Goal: Transaction & Acquisition: Book appointment/travel/reservation

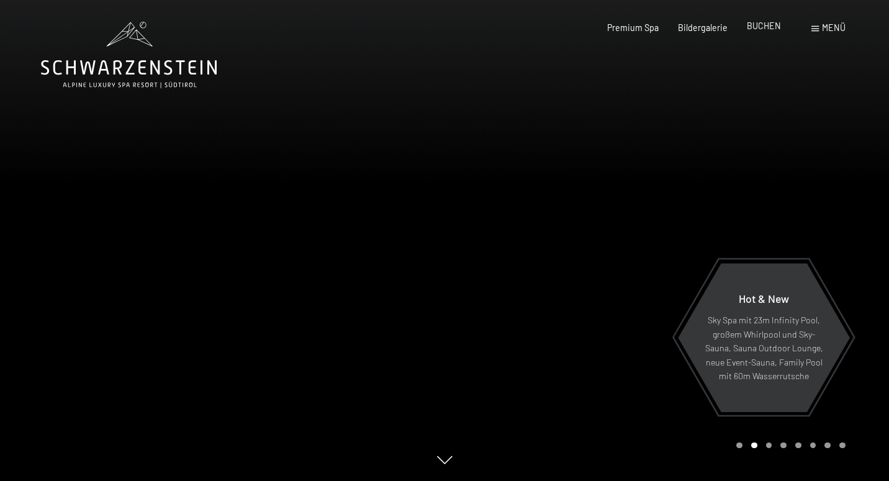
click at [757, 25] on span "BUCHEN" at bounding box center [764, 25] width 34 height 11
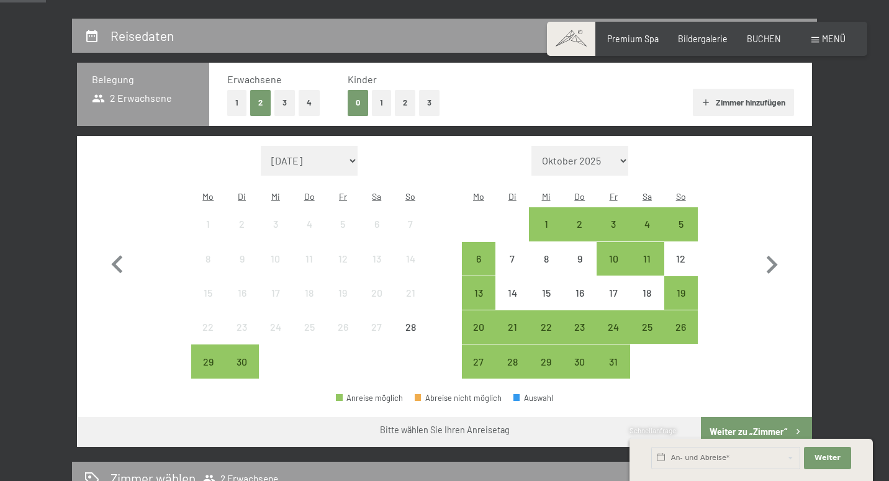
scroll to position [259, 0]
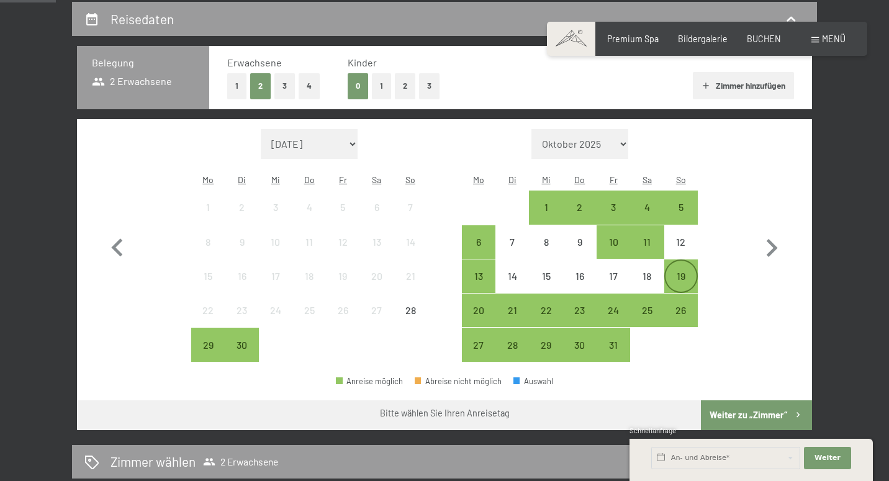
click at [688, 271] on div "19" at bounding box center [680, 286] width 31 height 31
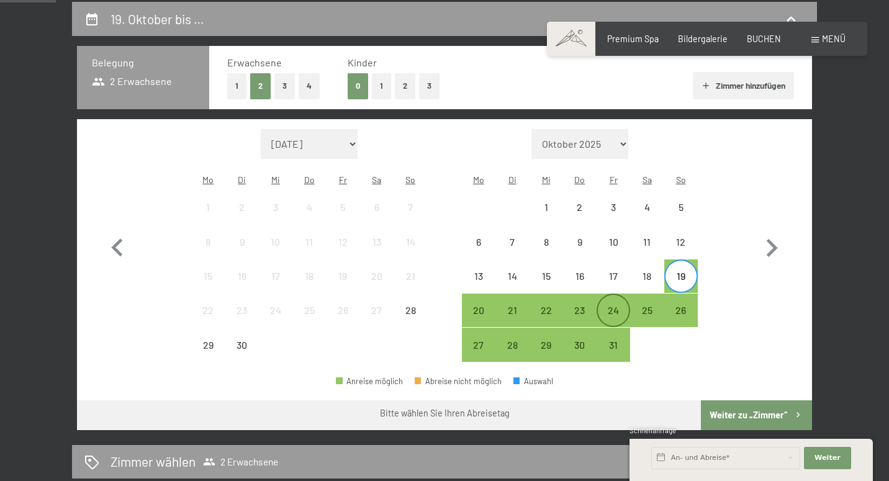
click at [606, 305] on div "24" at bounding box center [613, 320] width 31 height 31
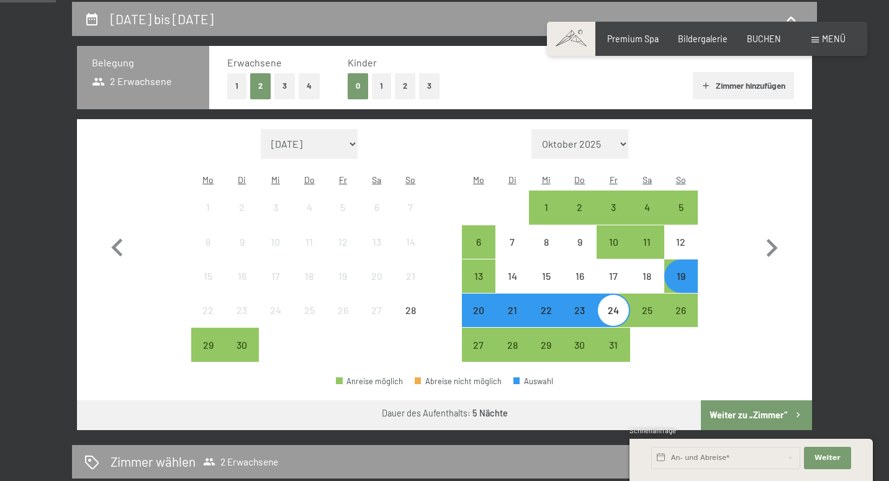
click at [729, 400] on button "Weiter zu „Zimmer“" at bounding box center [756, 415] width 111 height 30
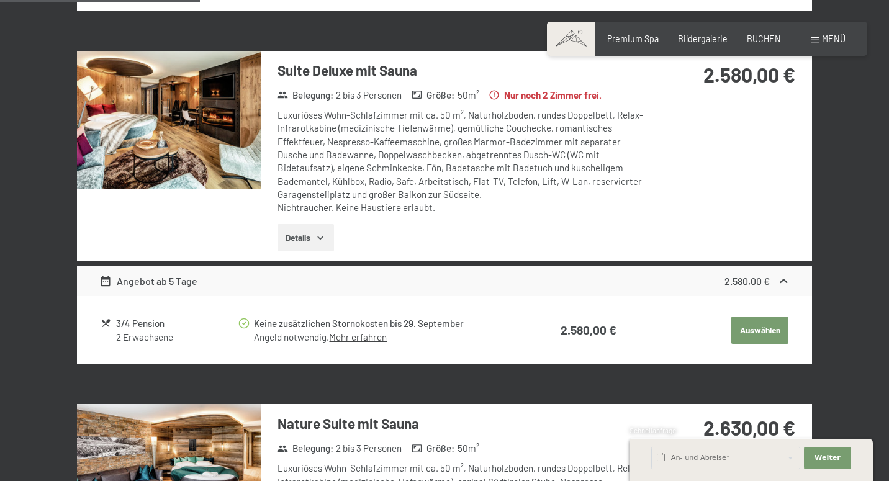
scroll to position [663, 0]
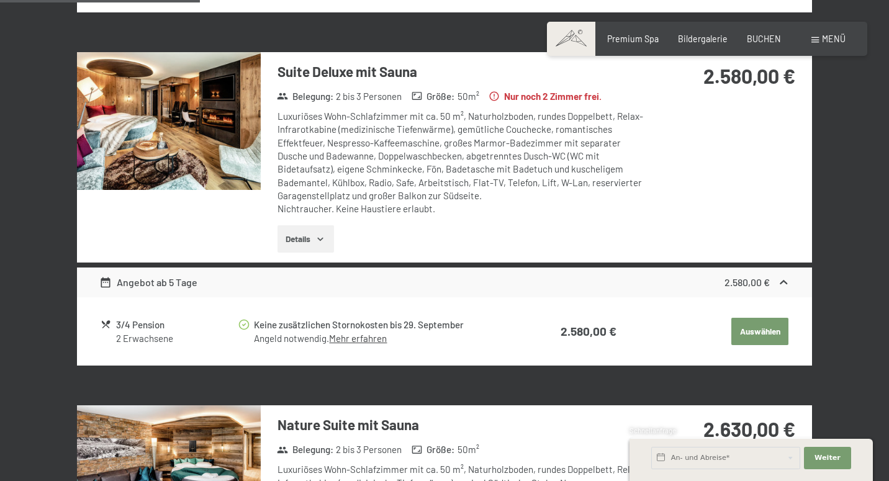
click at [216, 163] on img at bounding box center [169, 121] width 184 height 138
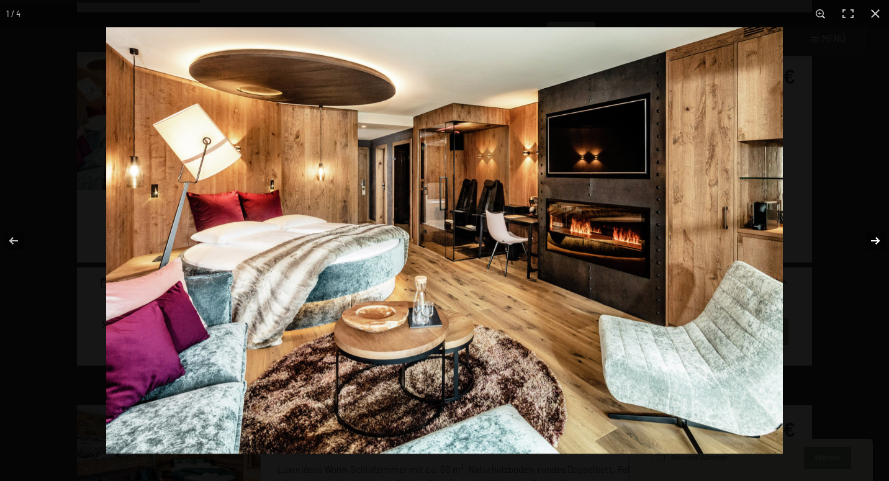
click at [873, 235] on button "button" at bounding box center [866, 241] width 43 height 62
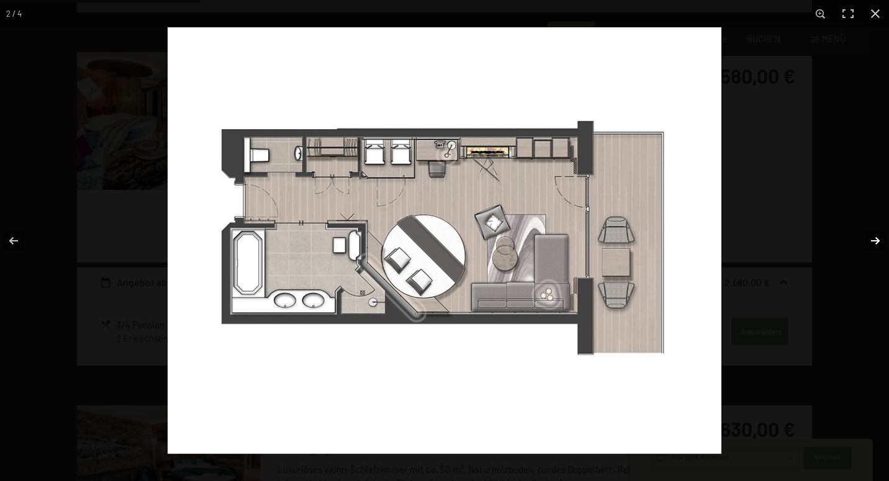
click at [873, 235] on button "button" at bounding box center [866, 241] width 43 height 62
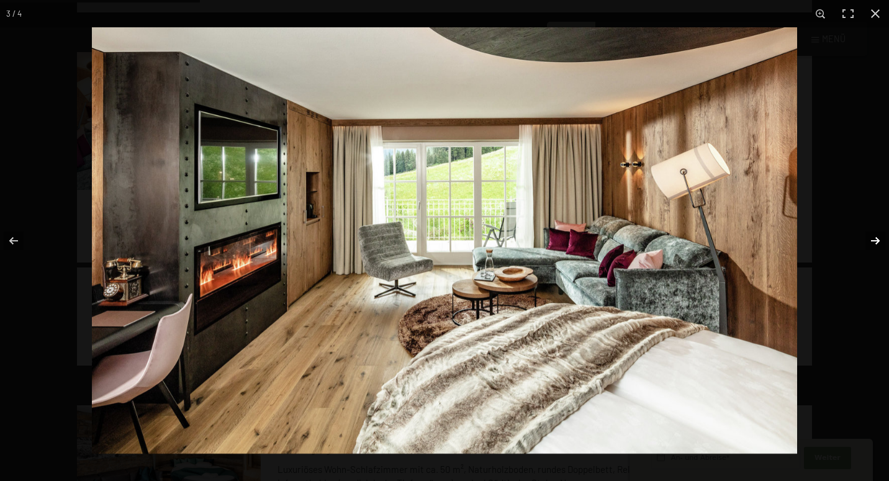
click at [873, 235] on button "button" at bounding box center [866, 241] width 43 height 62
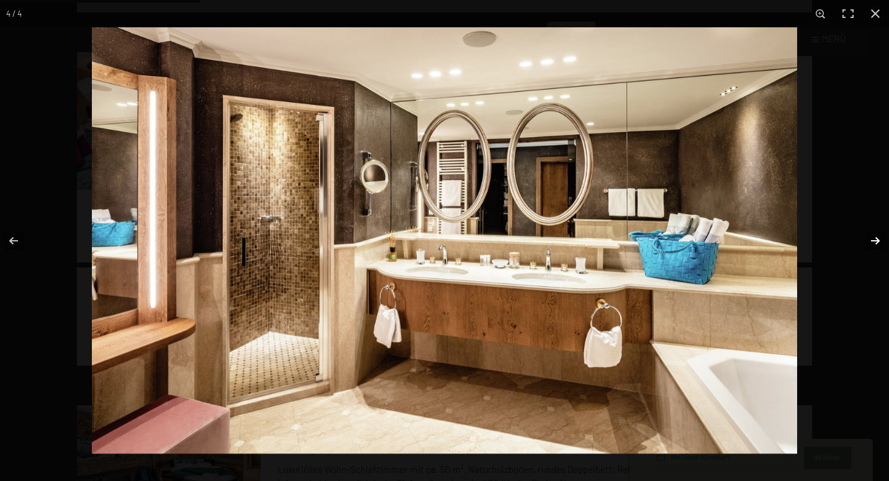
click at [873, 235] on button "button" at bounding box center [866, 241] width 43 height 62
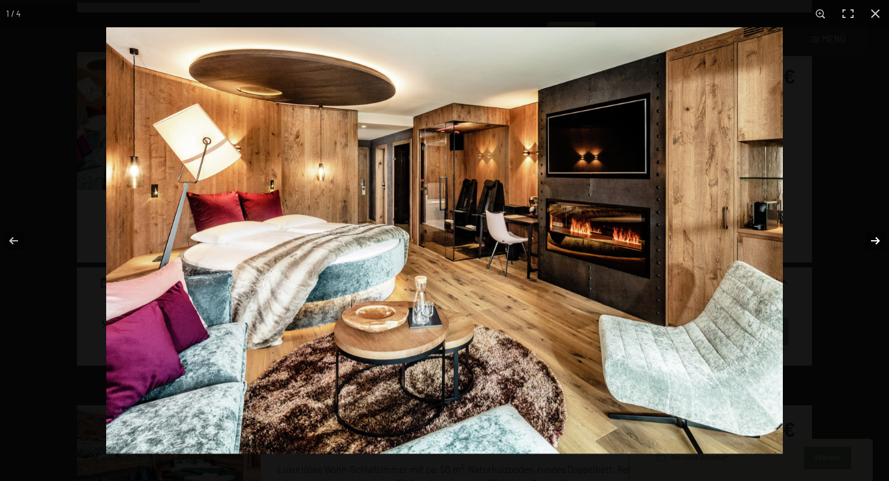
click at [873, 235] on button "button" at bounding box center [866, 241] width 43 height 62
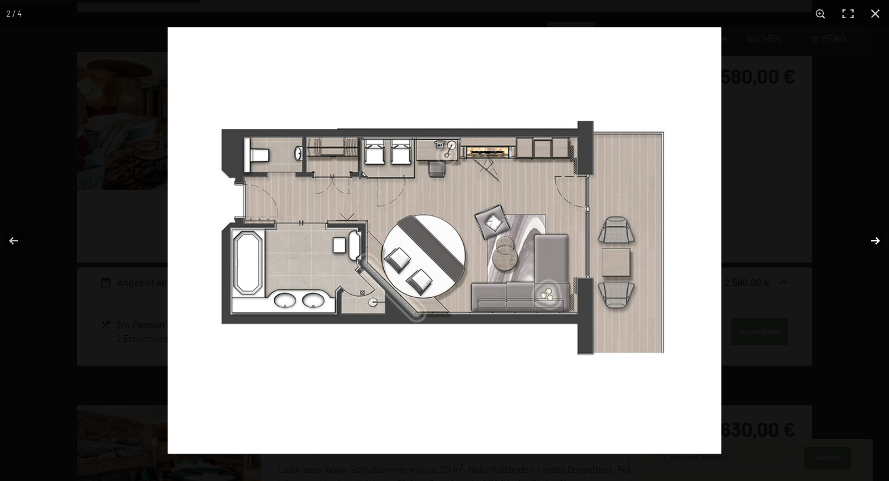
click at [873, 235] on button "button" at bounding box center [866, 241] width 43 height 62
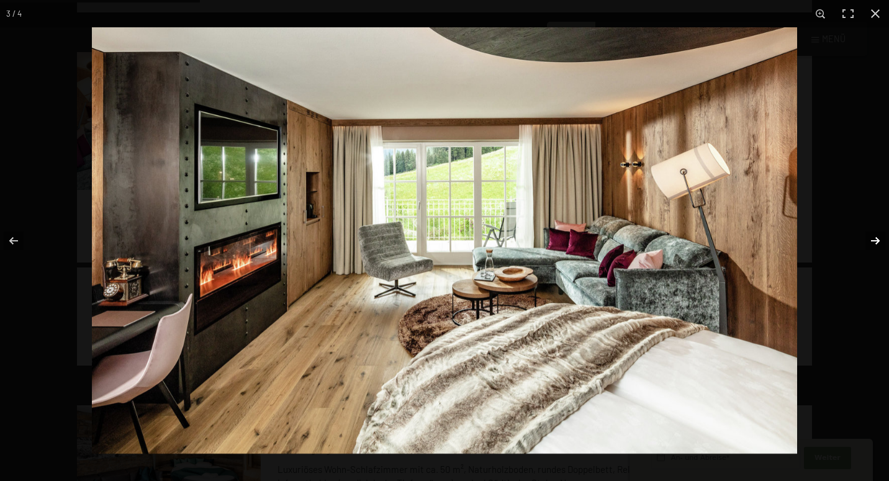
click at [873, 235] on button "button" at bounding box center [866, 241] width 43 height 62
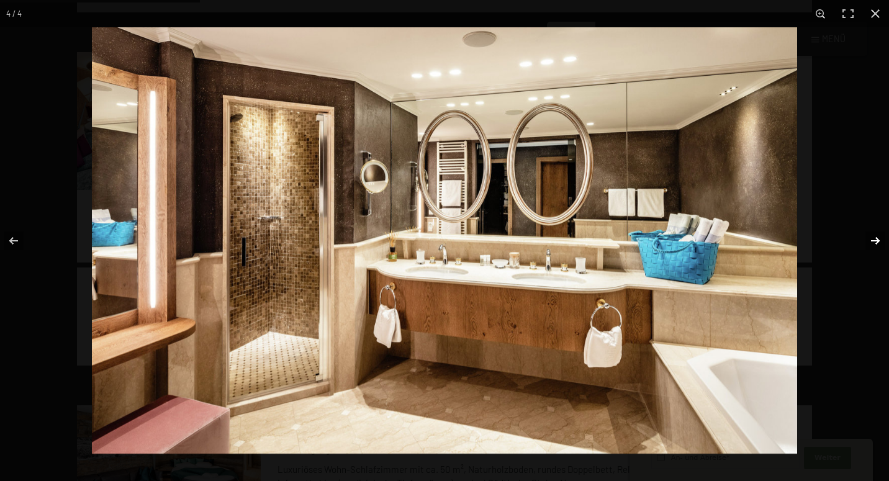
click at [873, 235] on button "button" at bounding box center [866, 241] width 43 height 62
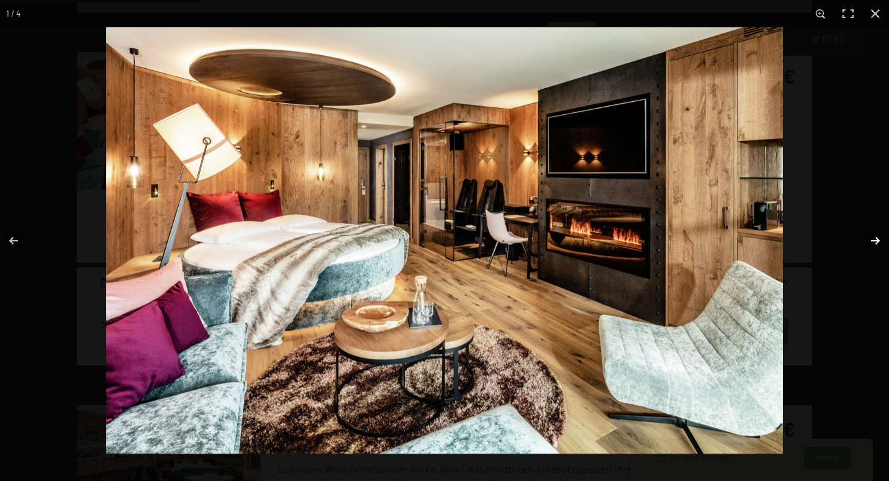
click at [873, 235] on button "button" at bounding box center [866, 241] width 43 height 62
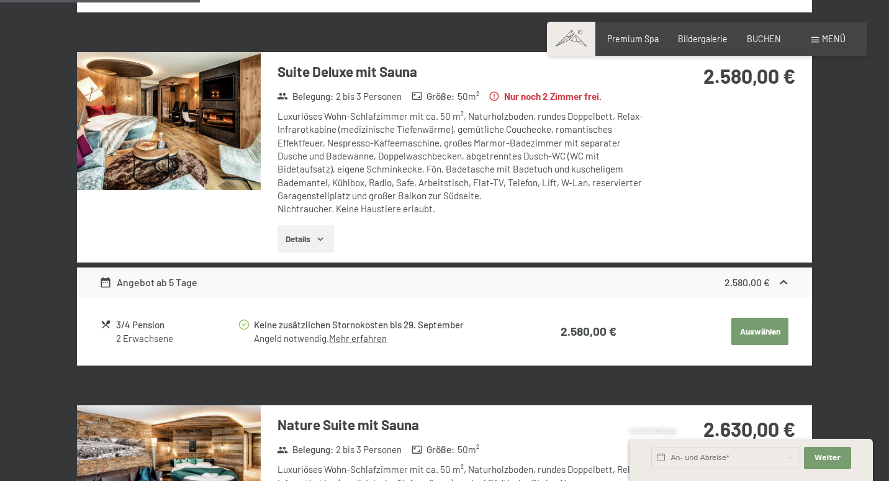
click at [0, 0] on button "button" at bounding box center [0, 0] width 0 height 0
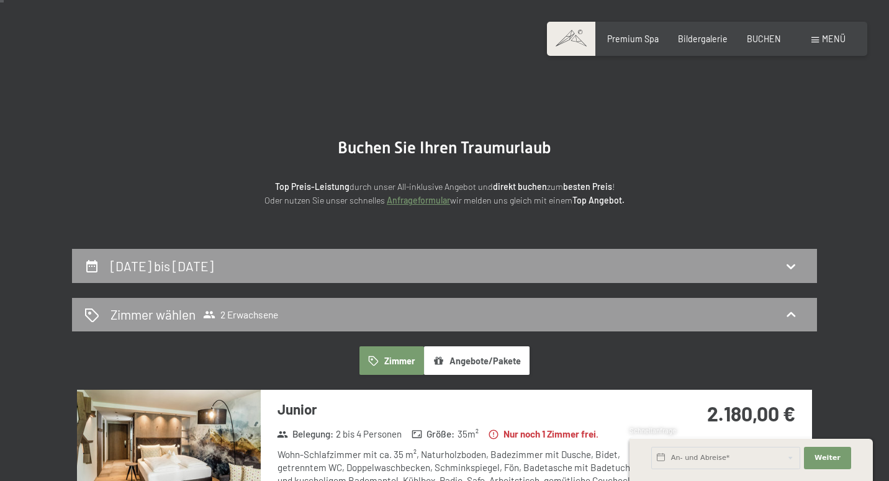
scroll to position [12, 0]
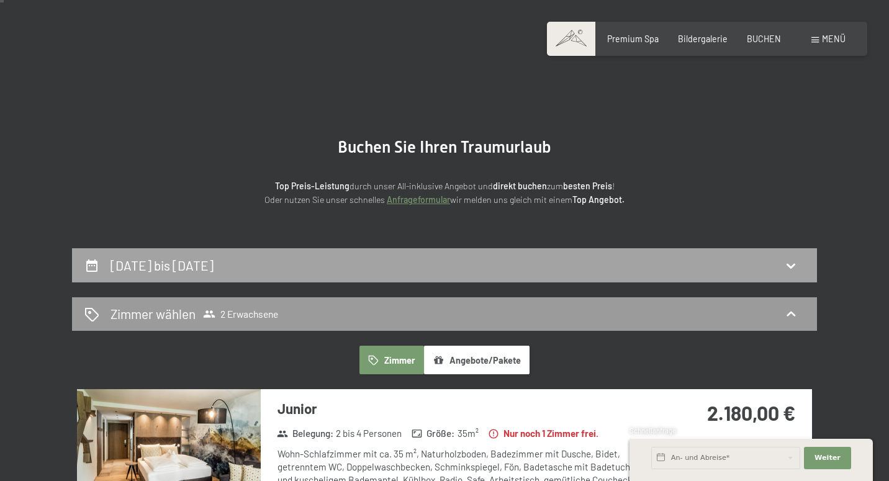
click at [551, 266] on div "19. Oktober bis 24. Oktober 2025" at bounding box center [444, 265] width 720 height 18
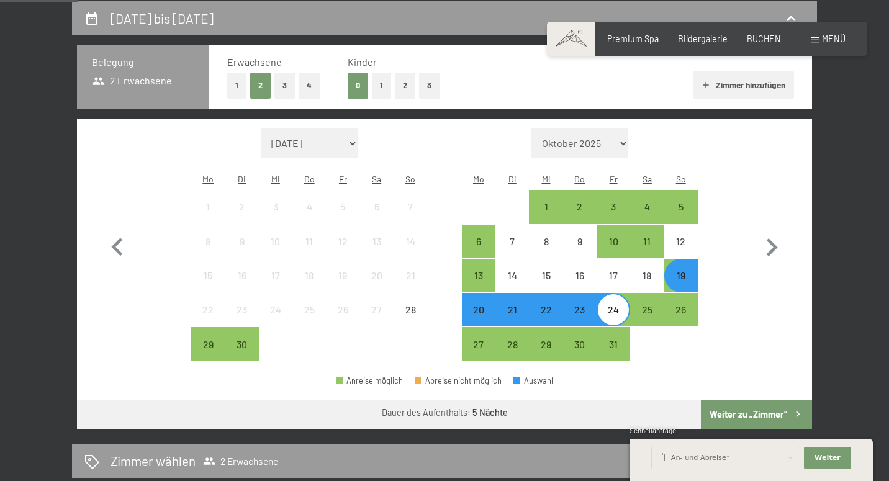
click at [475, 305] on div "20" at bounding box center [478, 320] width 31 height 31
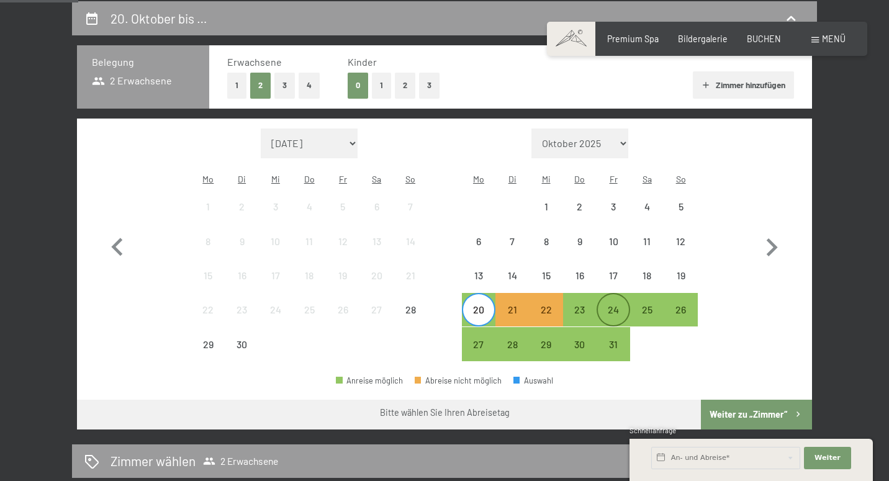
click at [614, 305] on div "24" at bounding box center [613, 320] width 31 height 31
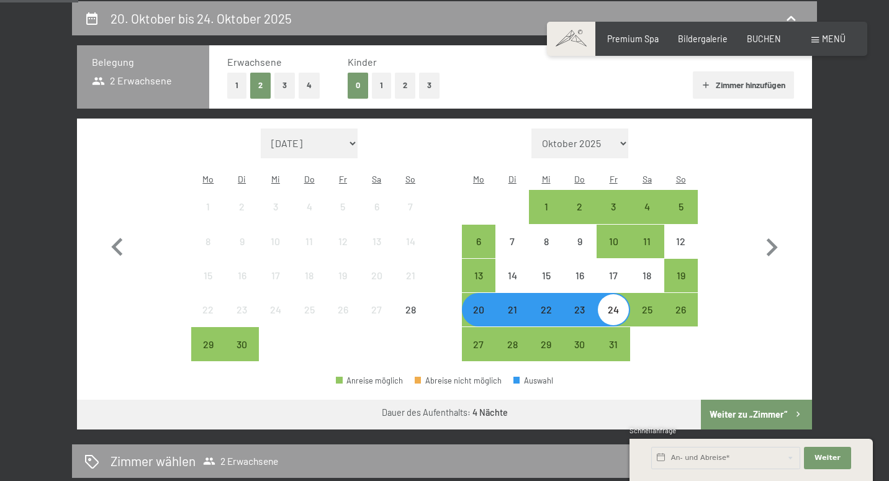
click at [745, 400] on button "Weiter zu „Zimmer“" at bounding box center [756, 415] width 111 height 30
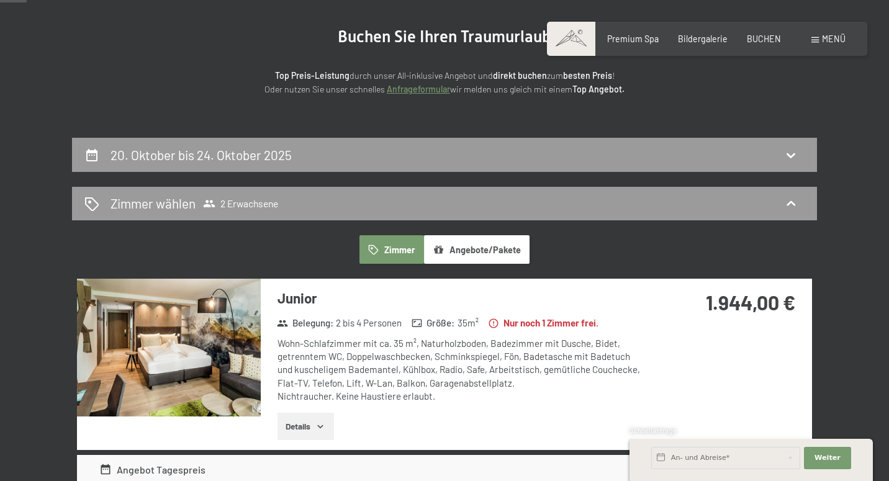
scroll to position [130, 0]
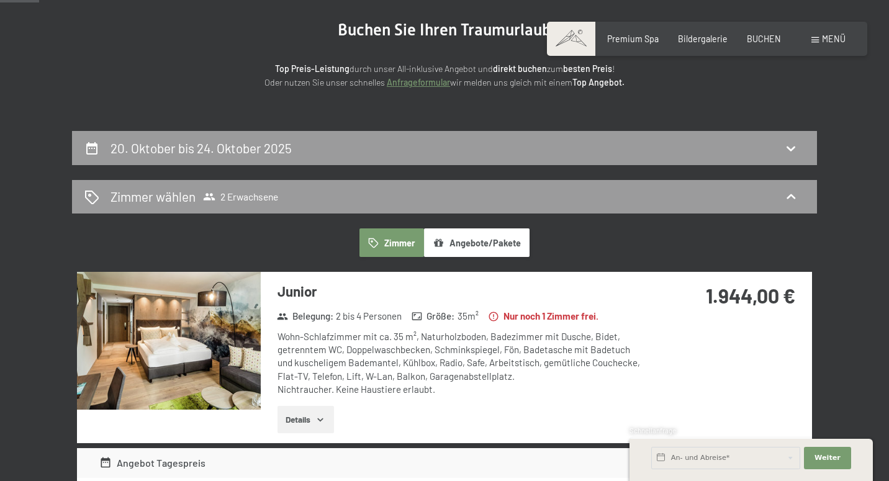
click at [729, 156] on div "20. Oktober bis 24. Oktober 2025" at bounding box center [444, 148] width 745 height 34
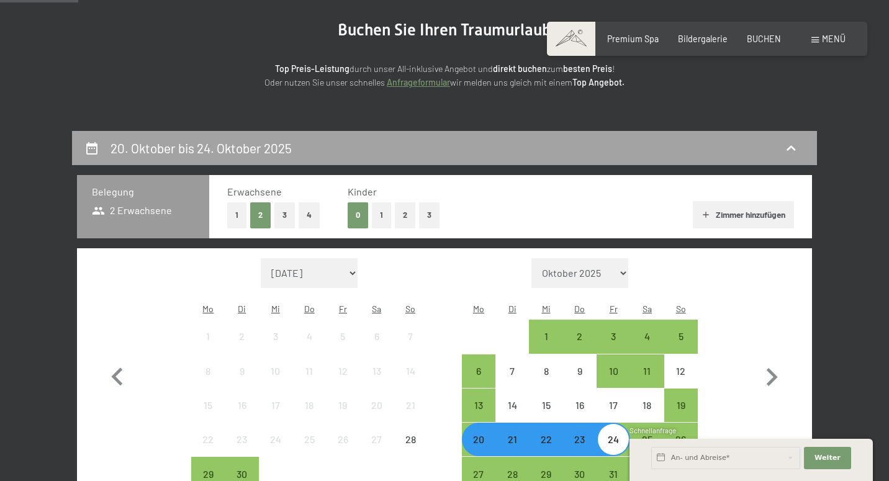
scroll to position [259, 0]
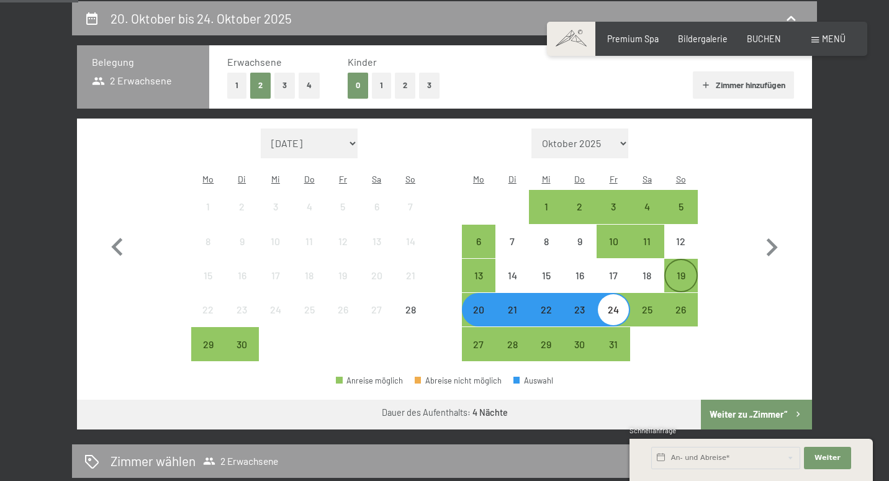
click at [678, 271] on div "19" at bounding box center [680, 286] width 31 height 31
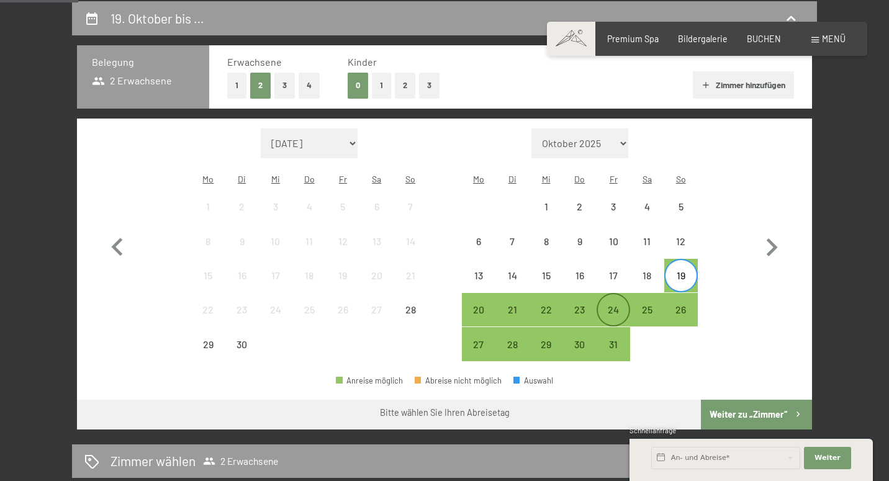
click at [606, 305] on div "24" at bounding box center [613, 320] width 31 height 31
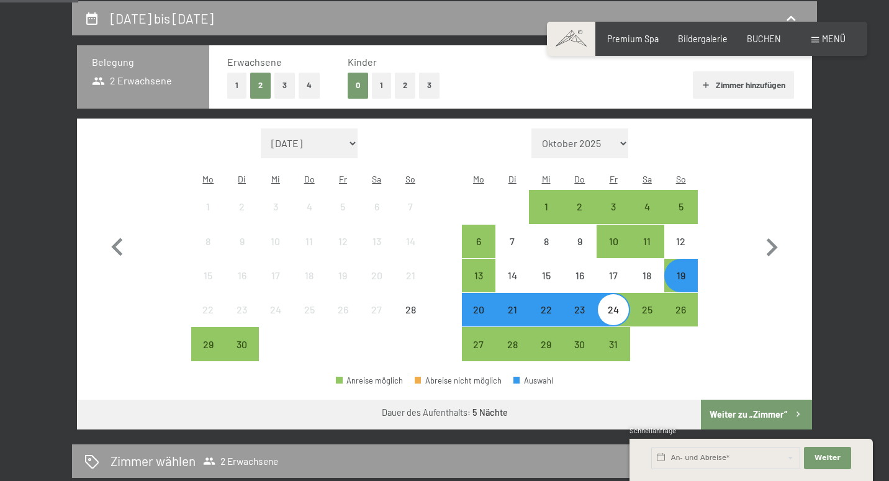
click at [735, 400] on button "Weiter zu „Zimmer“" at bounding box center [756, 415] width 111 height 30
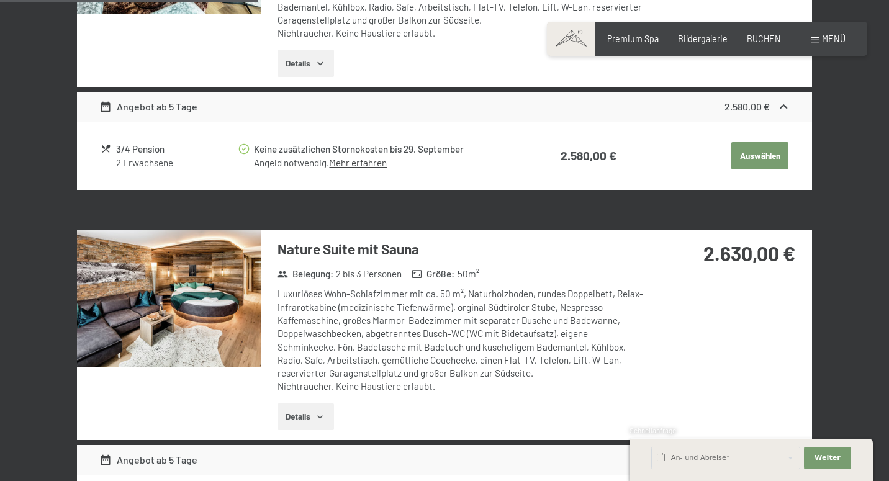
scroll to position [858, 0]
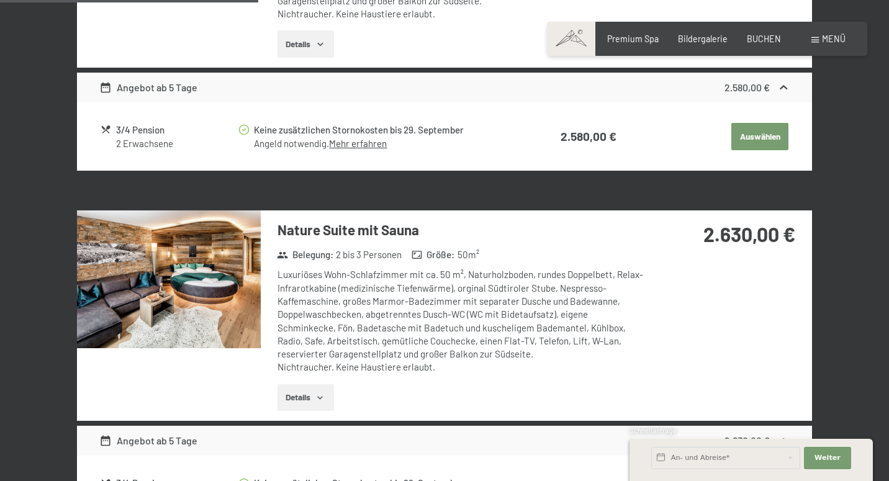
click at [191, 277] on img at bounding box center [169, 279] width 184 height 138
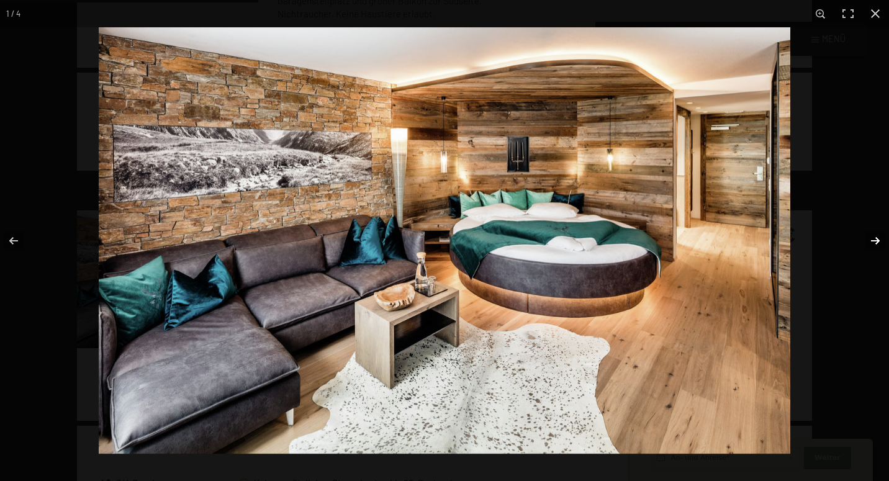
click at [876, 233] on button "button" at bounding box center [866, 241] width 43 height 62
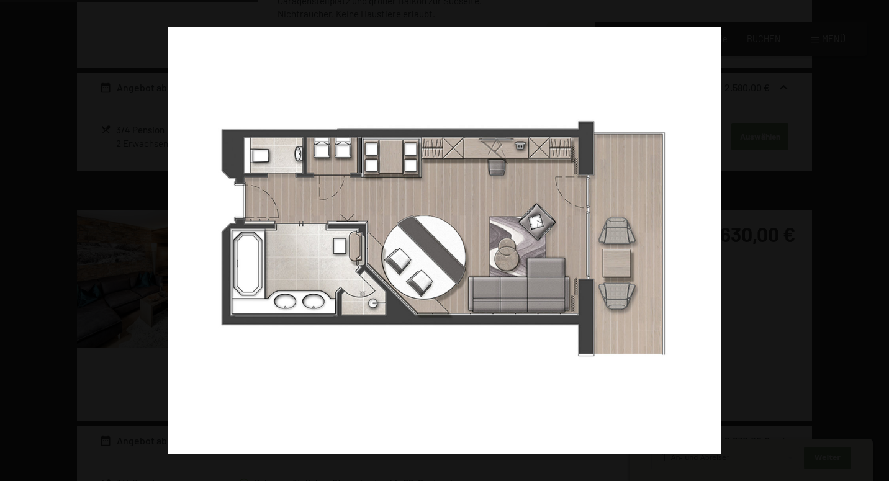
click at [876, 233] on button "button" at bounding box center [866, 241] width 43 height 62
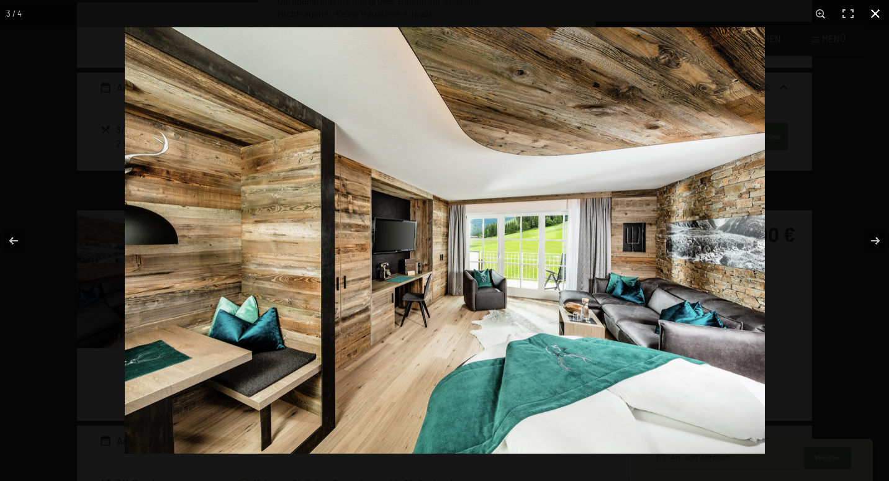
click at [831, 89] on div at bounding box center [569, 267] width 889 height 481
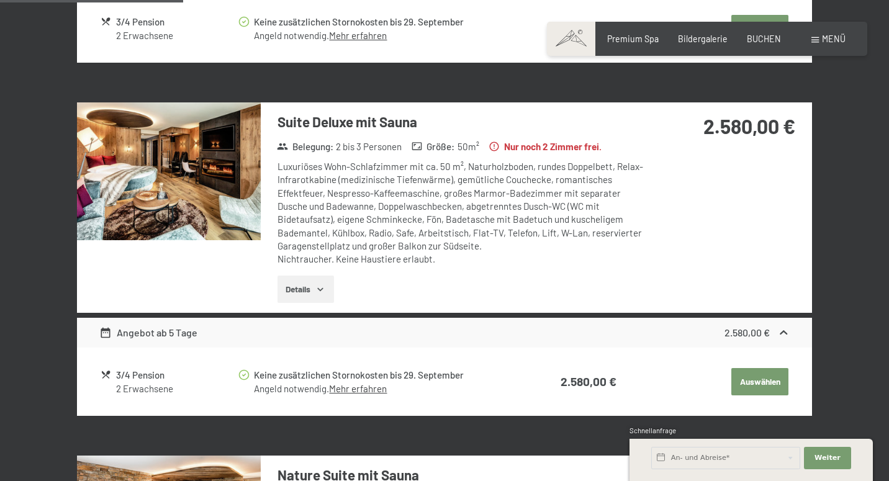
scroll to position [609, 0]
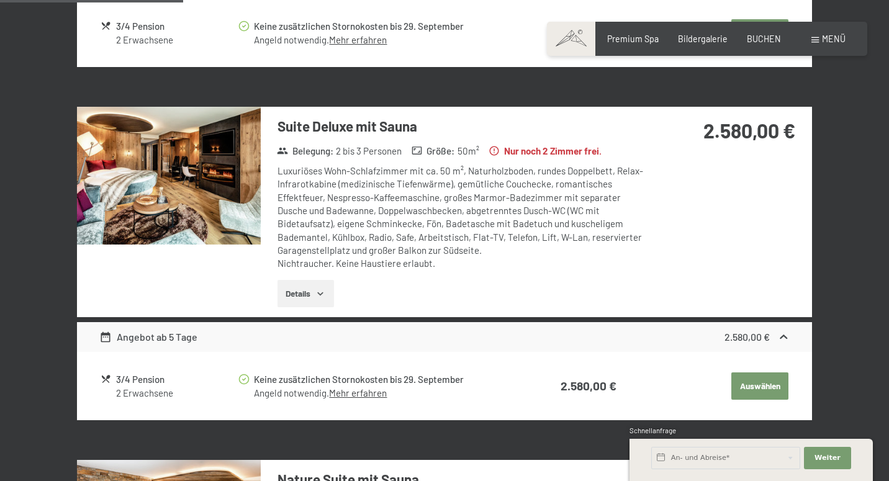
click at [219, 177] on img at bounding box center [169, 176] width 184 height 138
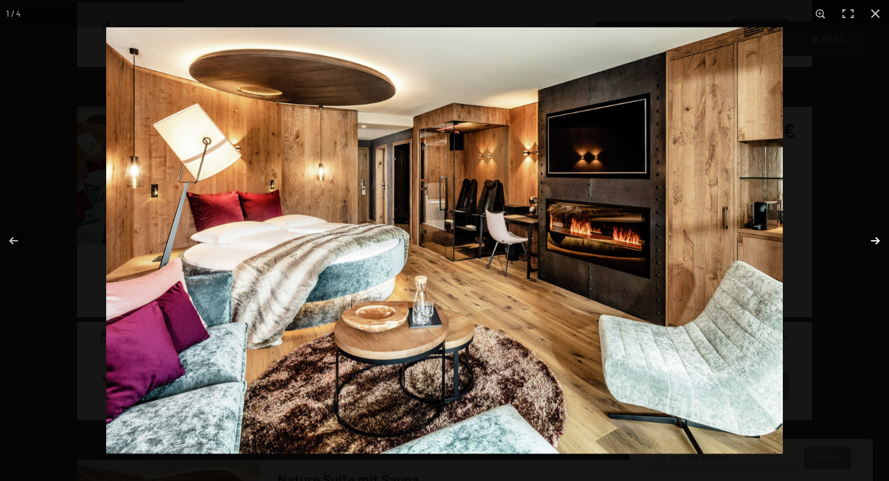
click at [870, 236] on button "button" at bounding box center [866, 241] width 43 height 62
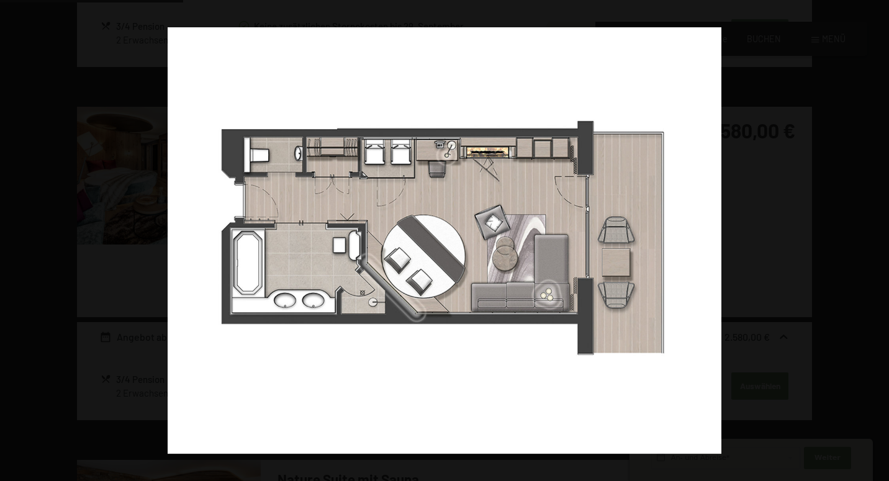
click at [870, 236] on button "button" at bounding box center [866, 241] width 43 height 62
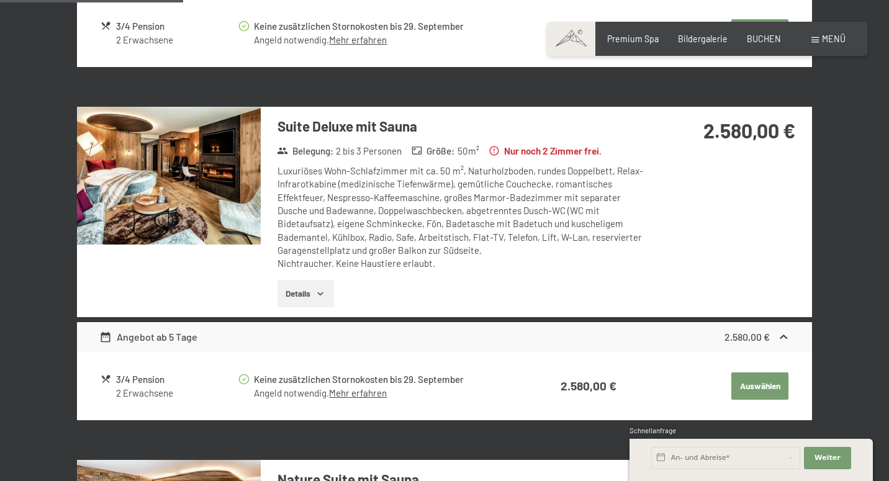
click at [0, 0] on button "button" at bounding box center [0, 0] width 0 height 0
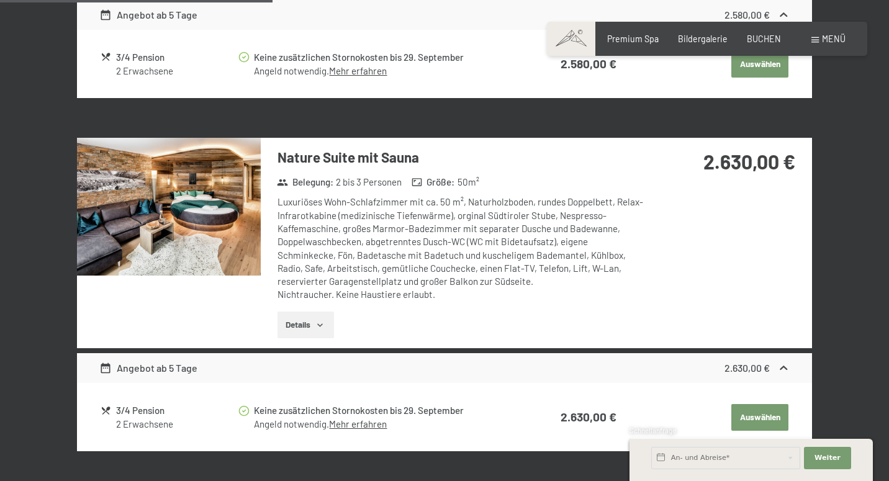
scroll to position [985, 0]
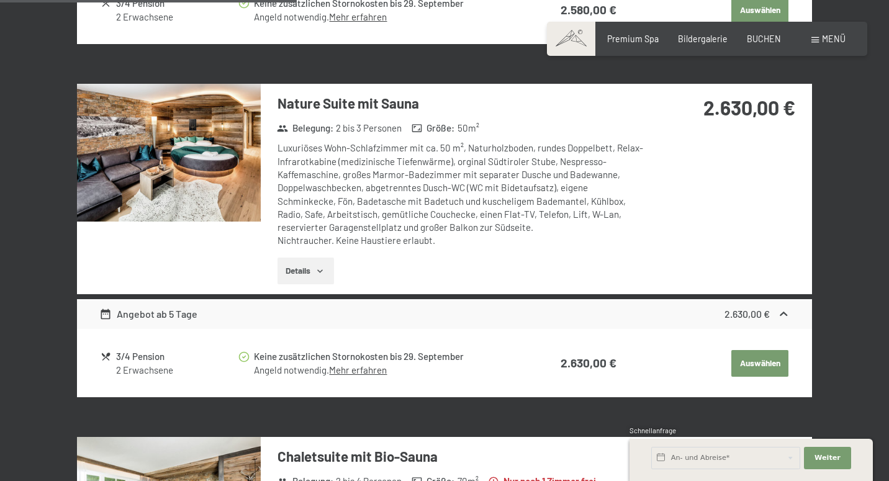
click at [212, 154] on img at bounding box center [169, 153] width 184 height 138
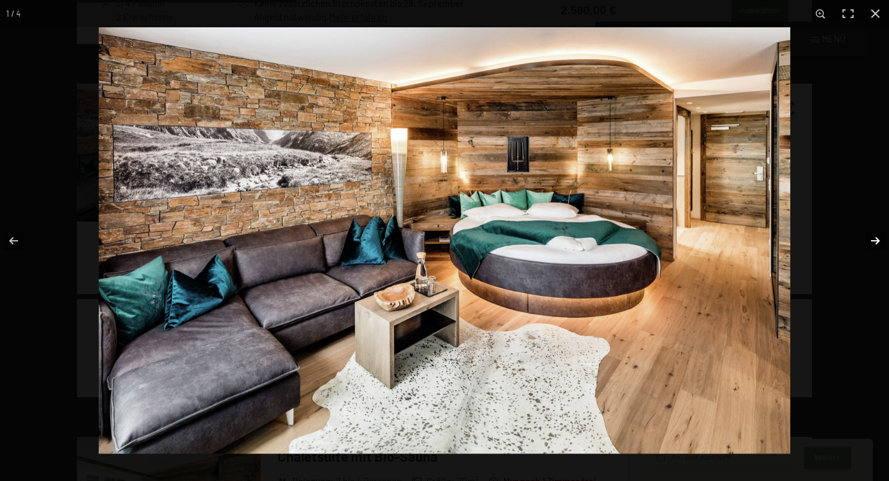
click at [871, 227] on button "button" at bounding box center [866, 241] width 43 height 62
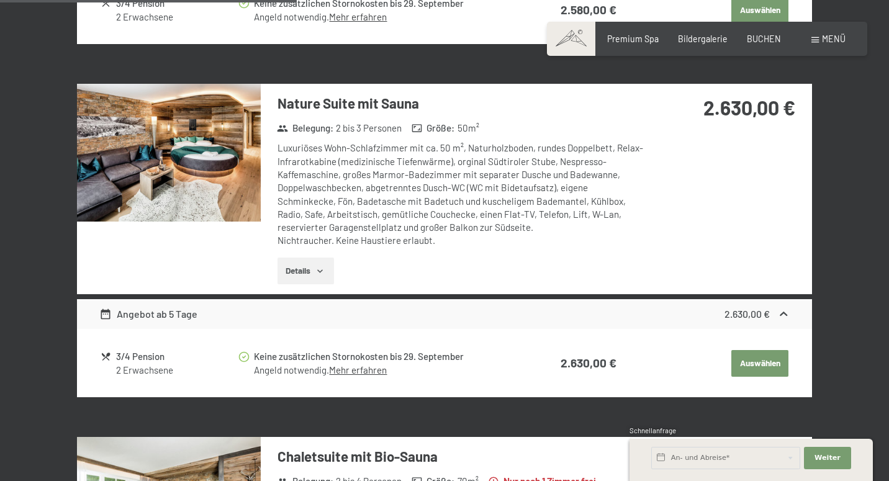
click at [0, 0] on button "button" at bounding box center [0, 0] width 0 height 0
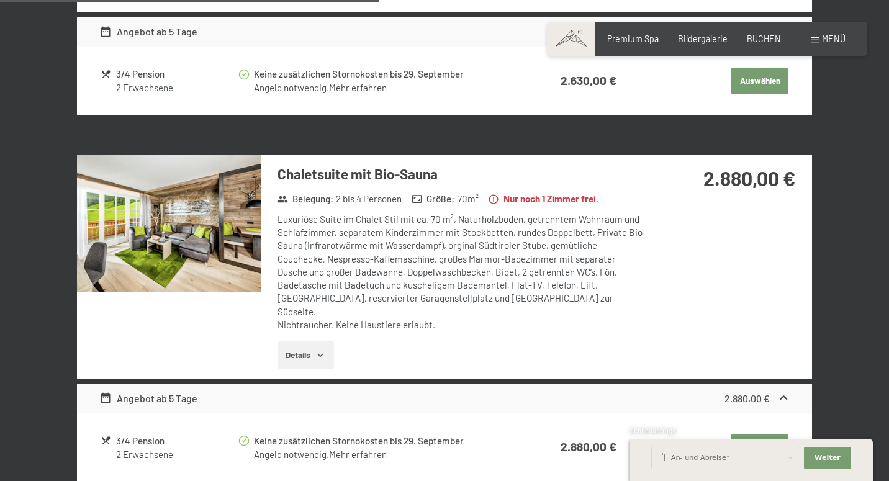
scroll to position [1291, 0]
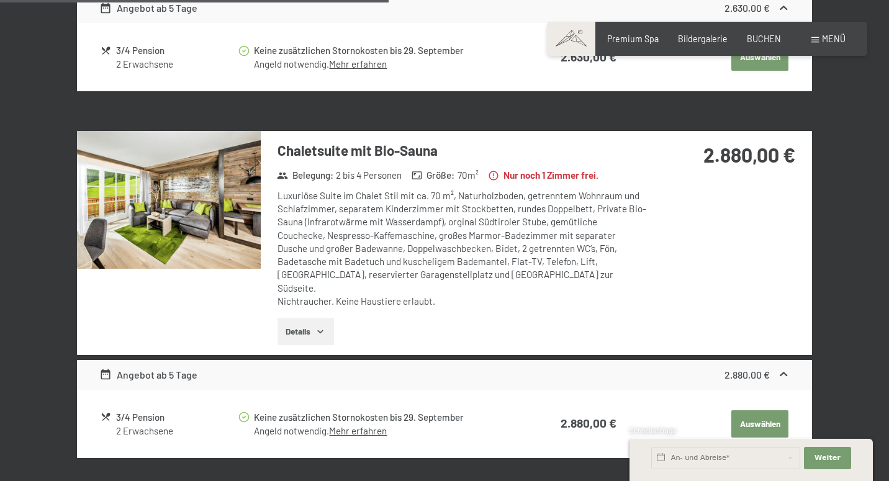
click at [246, 192] on img at bounding box center [169, 200] width 184 height 138
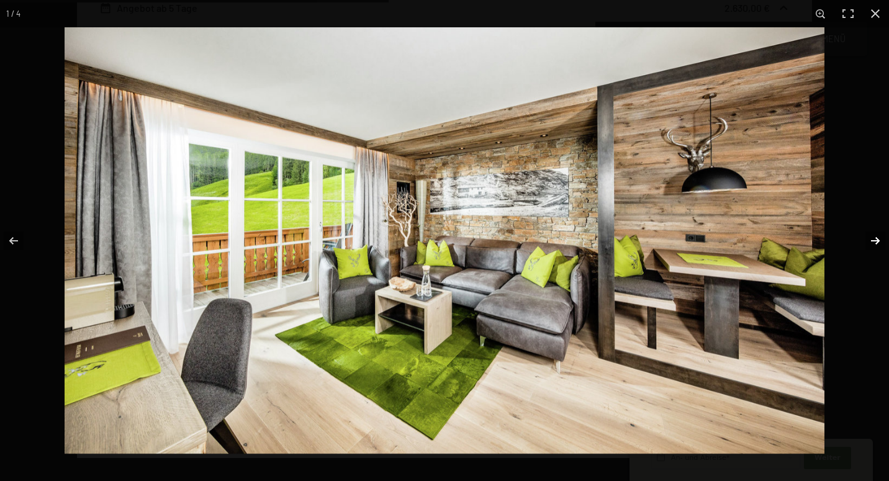
click at [876, 243] on button "button" at bounding box center [866, 241] width 43 height 62
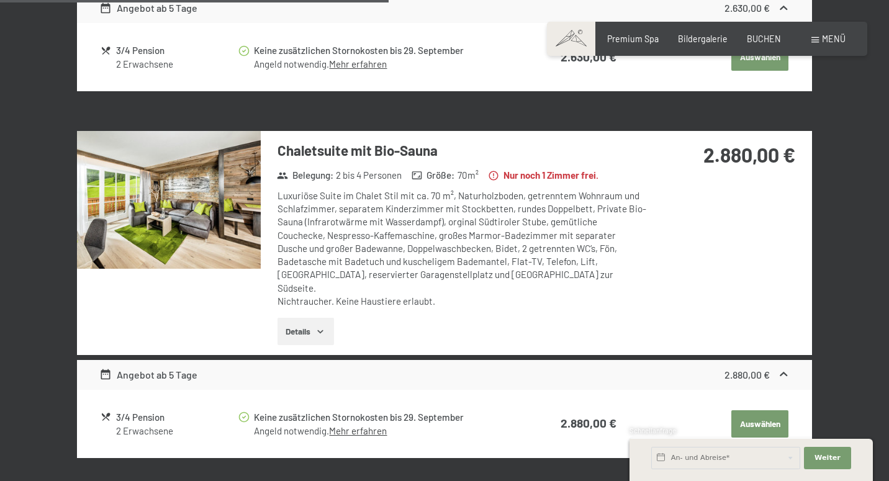
click at [0, 0] on button "button" at bounding box center [0, 0] width 0 height 0
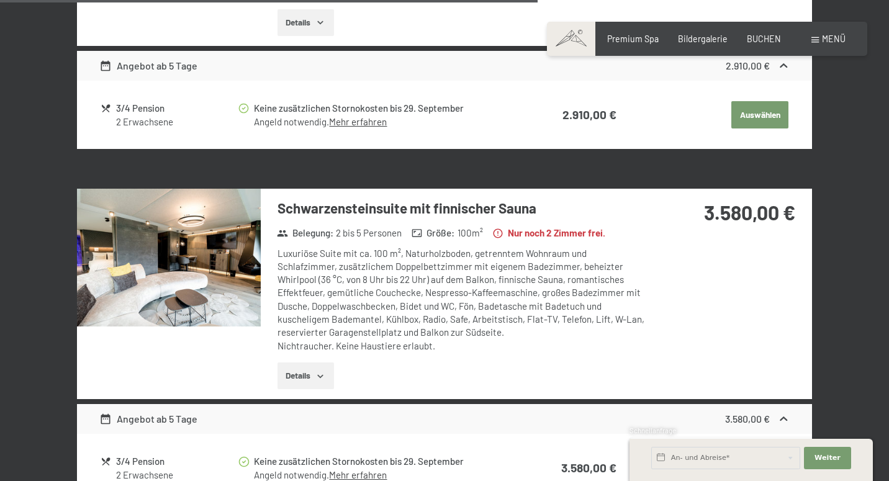
scroll to position [1993, 0]
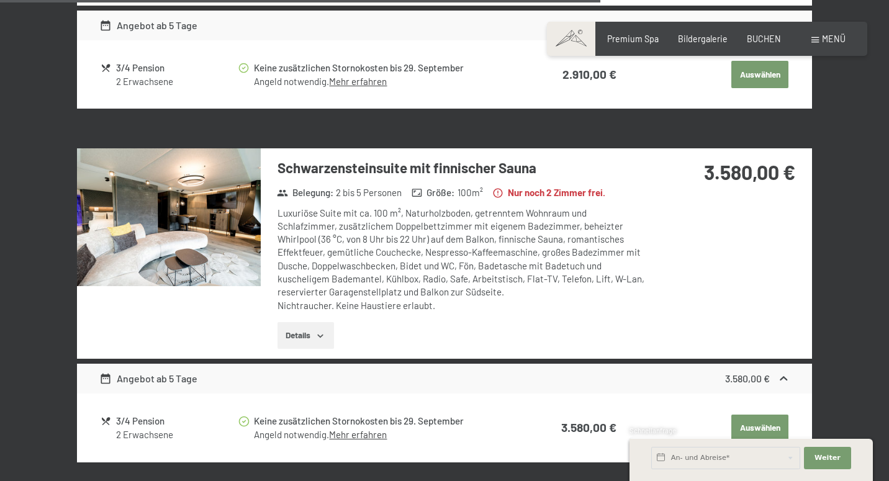
click at [222, 183] on img at bounding box center [169, 217] width 184 height 138
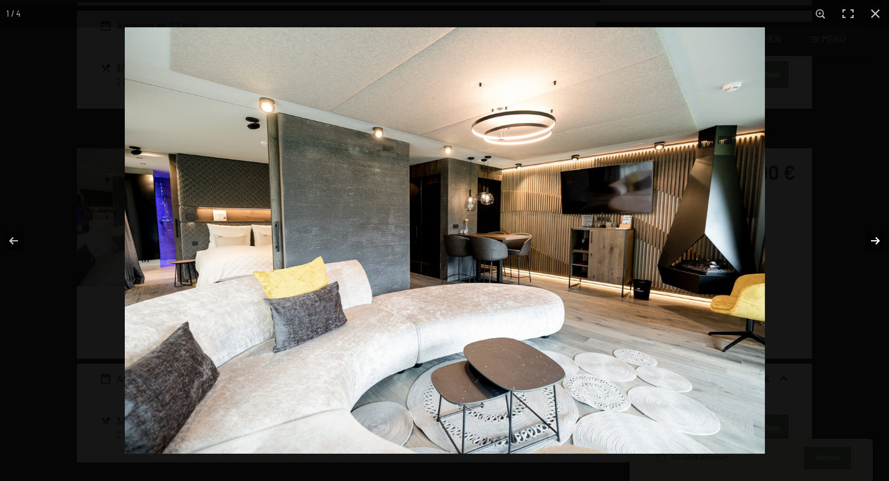
click at [869, 239] on button "button" at bounding box center [866, 241] width 43 height 62
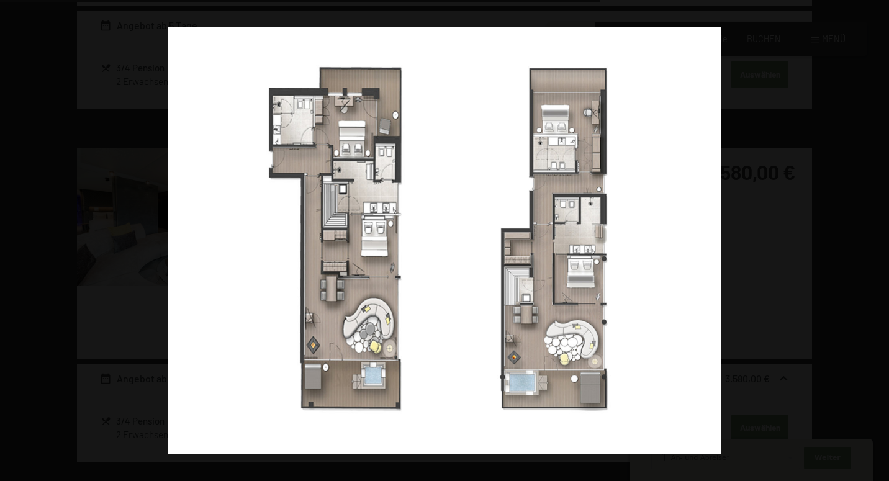
click at [869, 239] on button "button" at bounding box center [866, 241] width 43 height 62
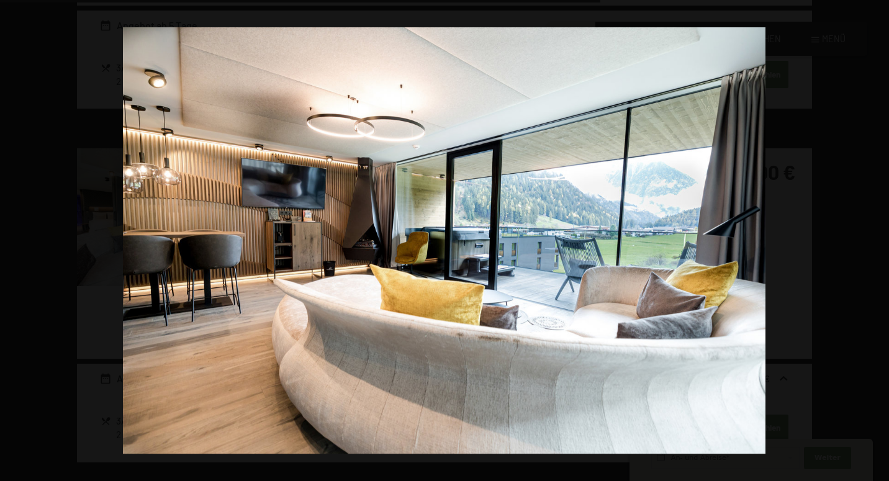
click at [869, 239] on button "button" at bounding box center [866, 241] width 43 height 62
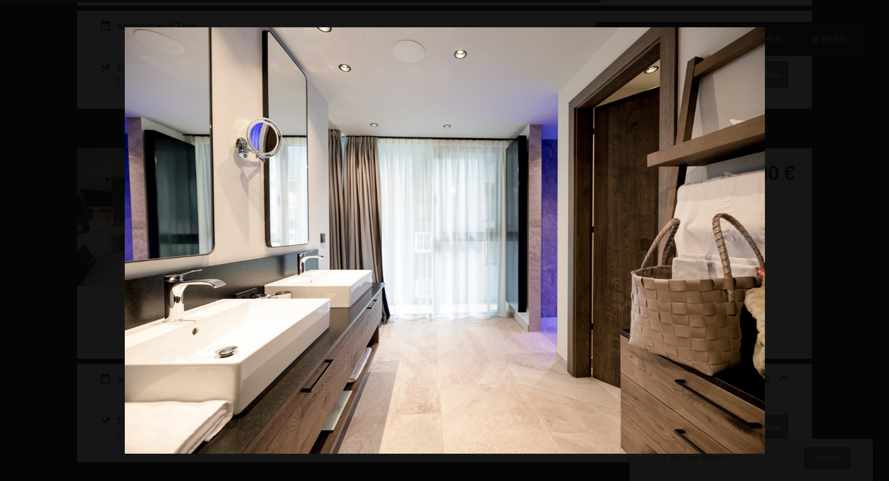
click at [869, 239] on button "button" at bounding box center [866, 241] width 43 height 62
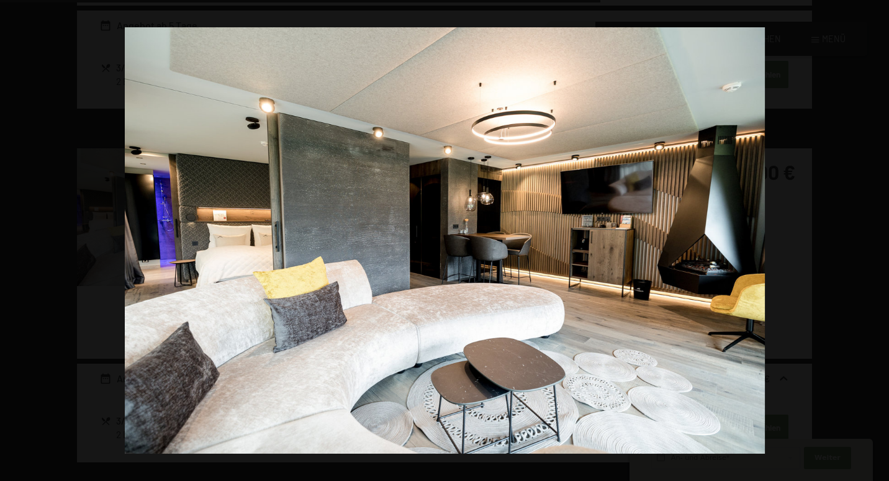
click at [869, 239] on button "button" at bounding box center [866, 241] width 43 height 62
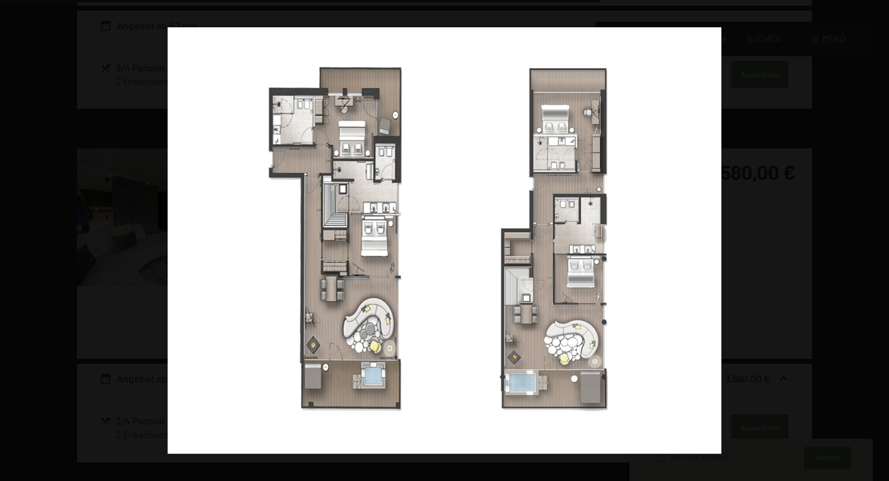
click at [869, 239] on button "button" at bounding box center [866, 241] width 43 height 62
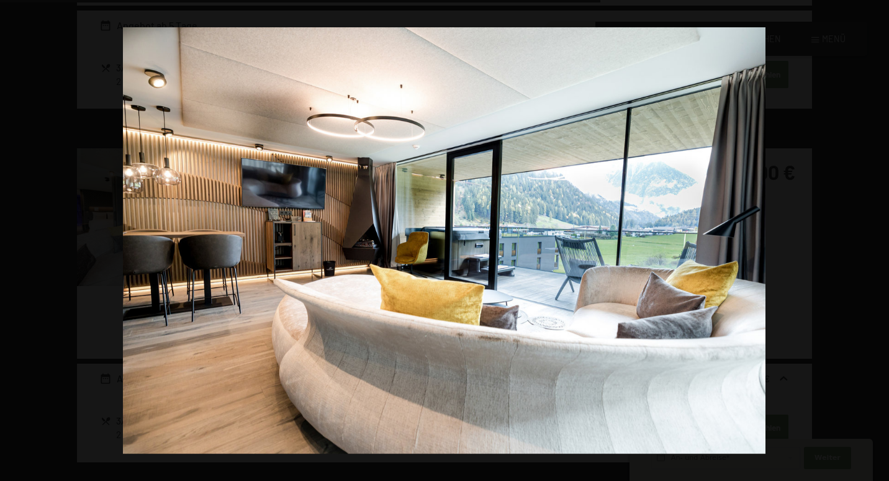
click at [869, 239] on button "button" at bounding box center [866, 241] width 43 height 62
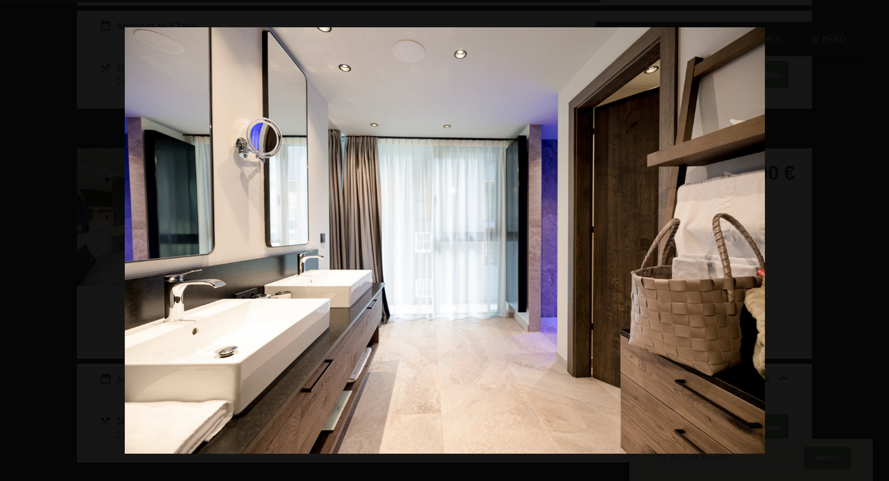
click at [869, 239] on button "button" at bounding box center [866, 241] width 43 height 62
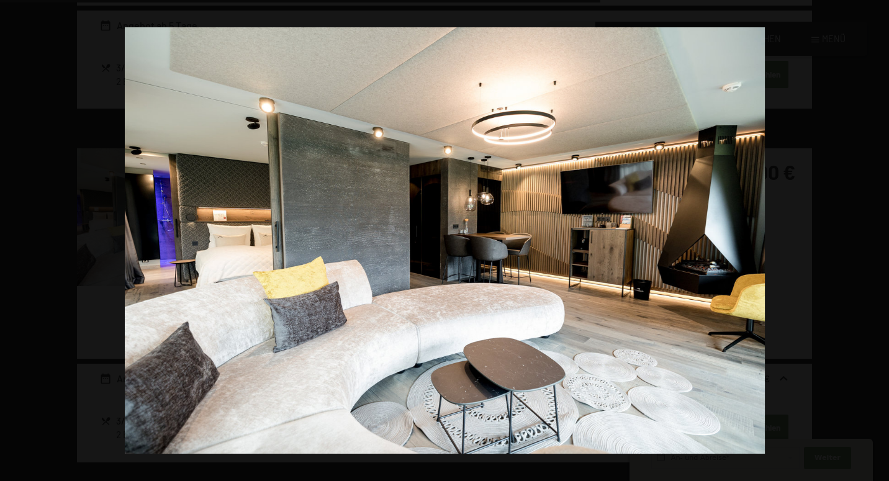
click at [869, 239] on button "button" at bounding box center [866, 241] width 43 height 62
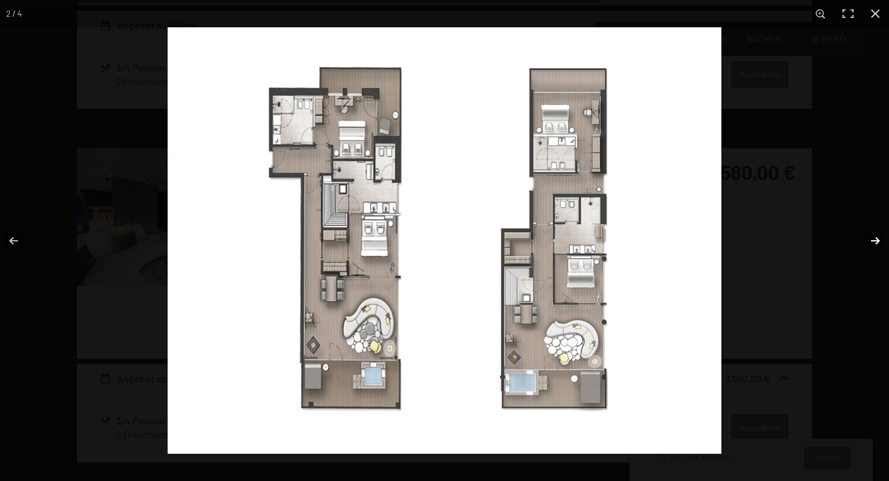
click at [869, 239] on button "button" at bounding box center [866, 241] width 43 height 62
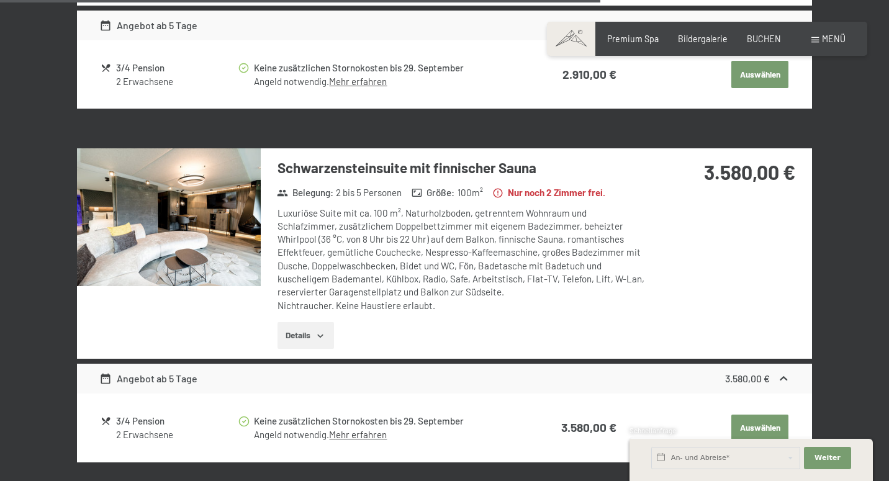
click at [0, 0] on button "button" at bounding box center [0, 0] width 0 height 0
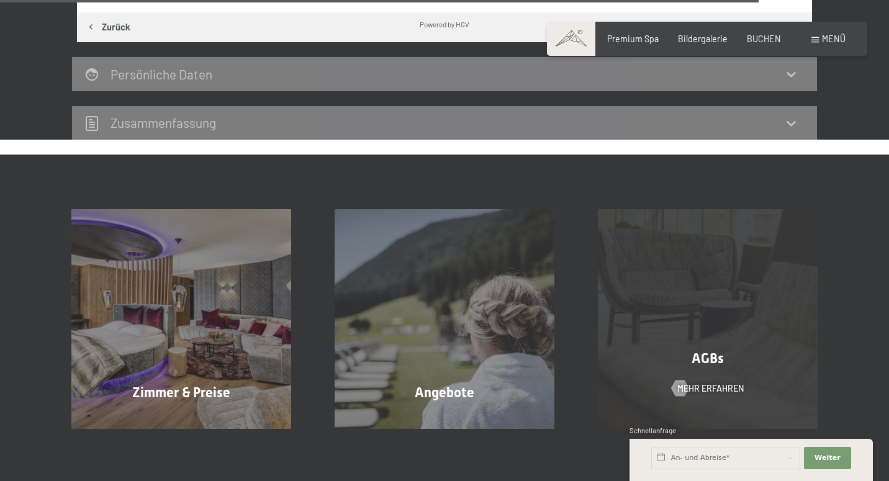
scroll to position [2520, 0]
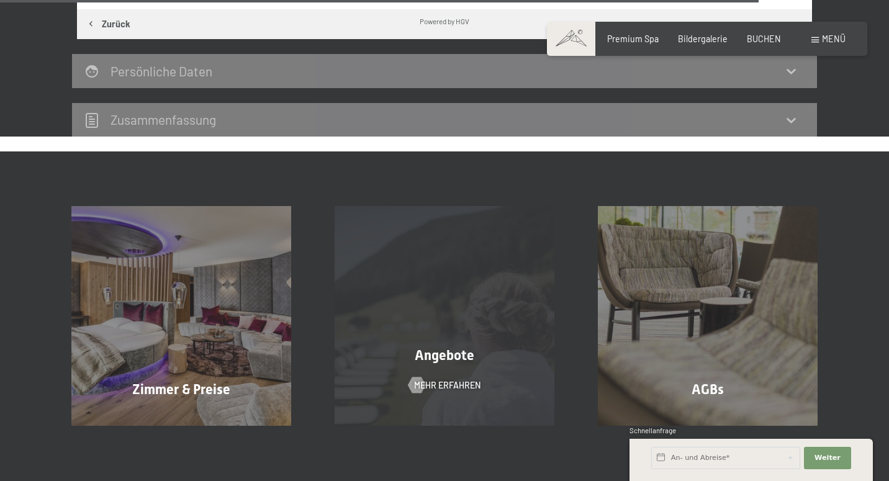
click at [494, 279] on div "Angebote Mehr erfahren" at bounding box center [444, 315] width 263 height 219
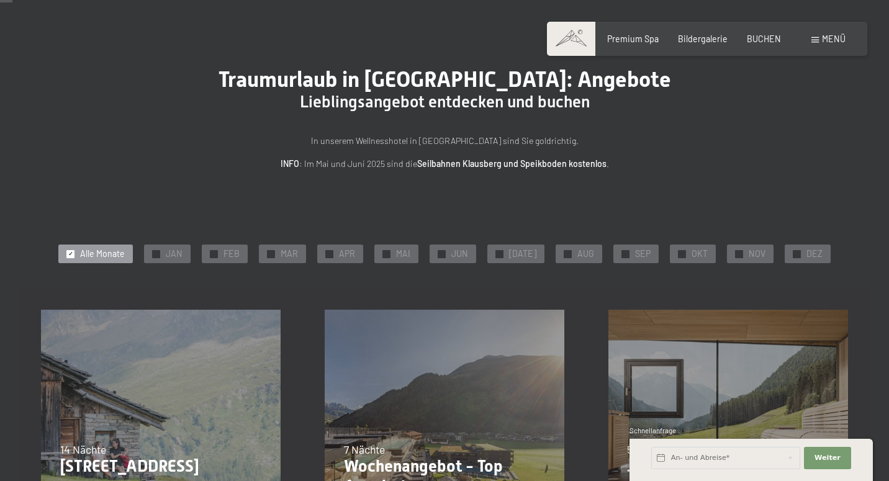
scroll to position [114, 0]
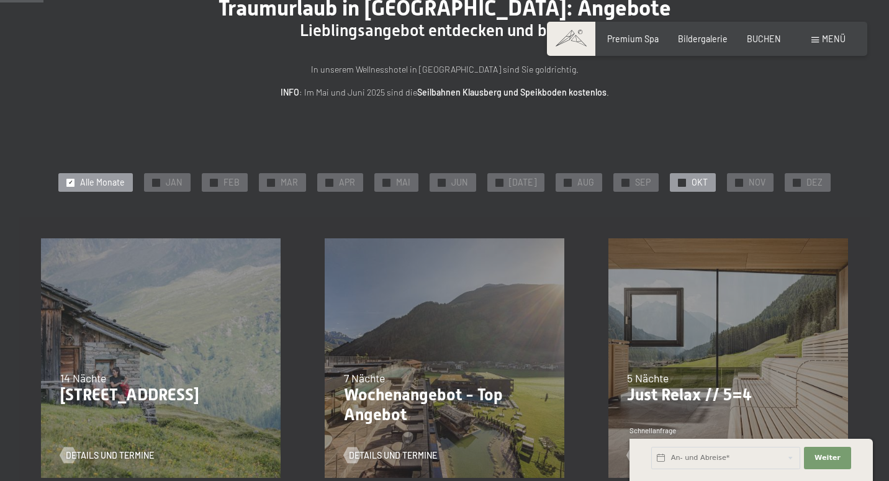
click at [692, 176] on span "OKT" at bounding box center [699, 182] width 16 height 12
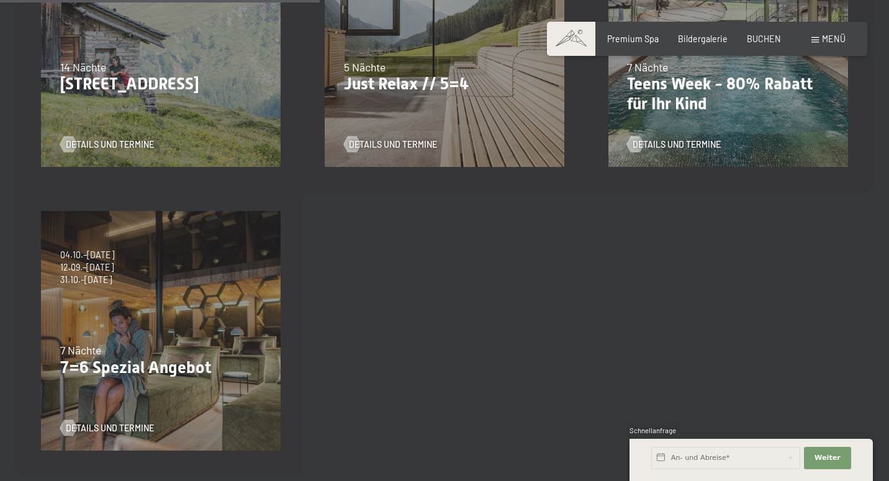
scroll to position [439, 0]
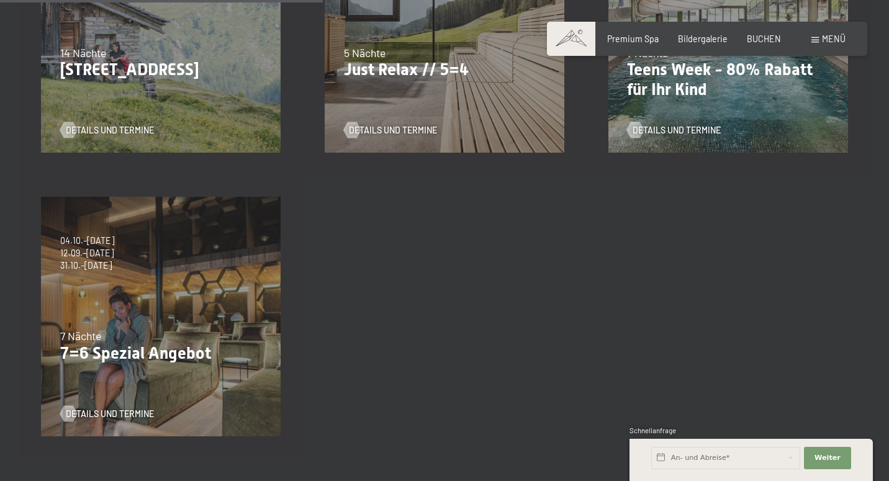
click at [139, 305] on div "04.10.–26.10.2025 01.11.–21.12.2025 10.01.–01.02.2026 07.03.–29.03.2026 16.05.–…" at bounding box center [161, 317] width 284 height 284
click at [94, 413] on span "Details und Termine" at bounding box center [122, 414] width 88 height 12
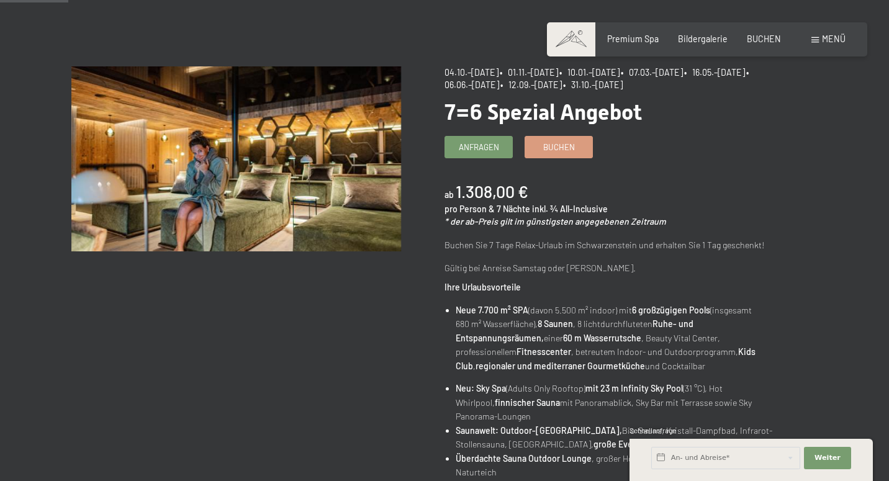
scroll to position [98, 0]
click at [556, 140] on span "Buchen" at bounding box center [559, 144] width 32 height 11
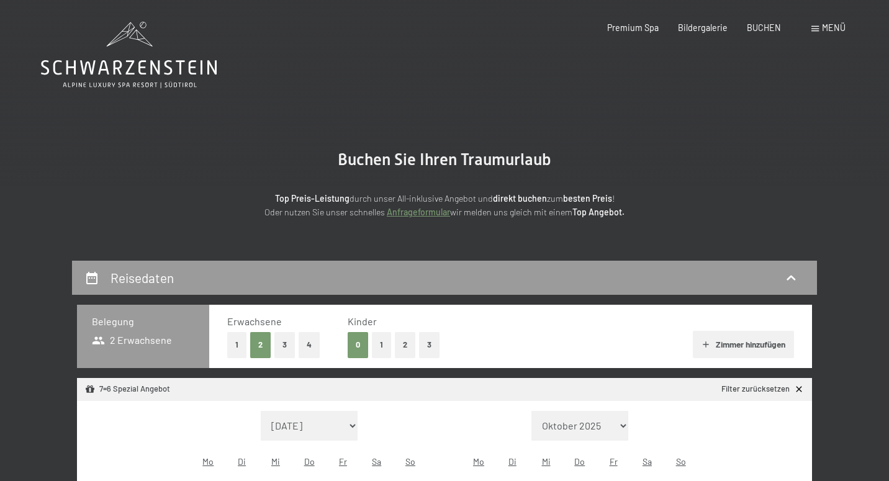
select select "[DATE]"
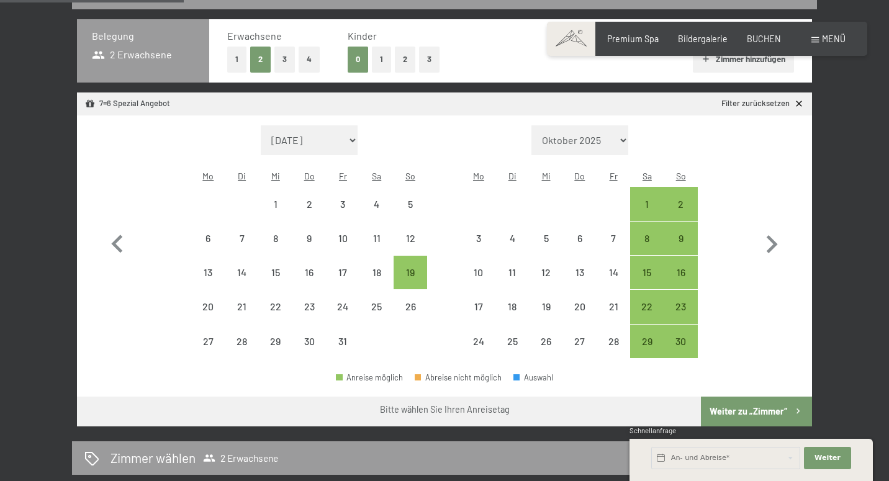
scroll to position [284, 0]
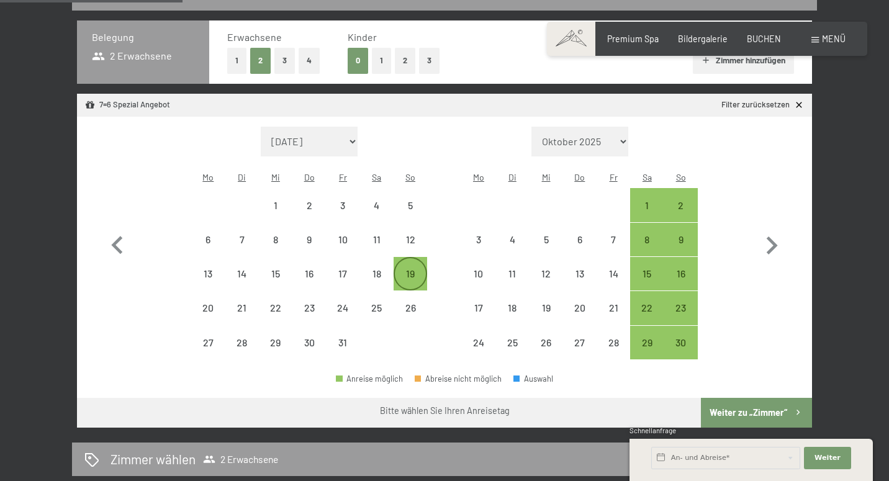
click at [411, 269] on div "19" at bounding box center [410, 284] width 31 height 31
select select "[DATE]"
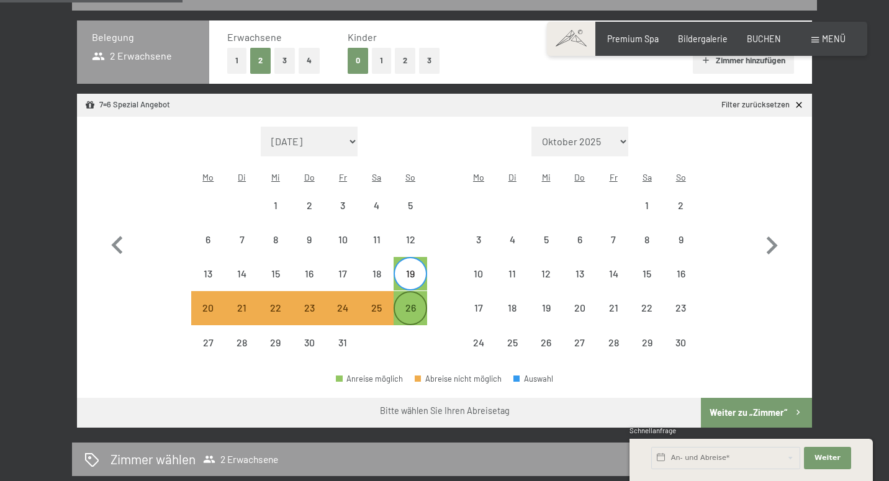
click at [412, 303] on div "26" at bounding box center [410, 318] width 31 height 31
select select "[DATE]"
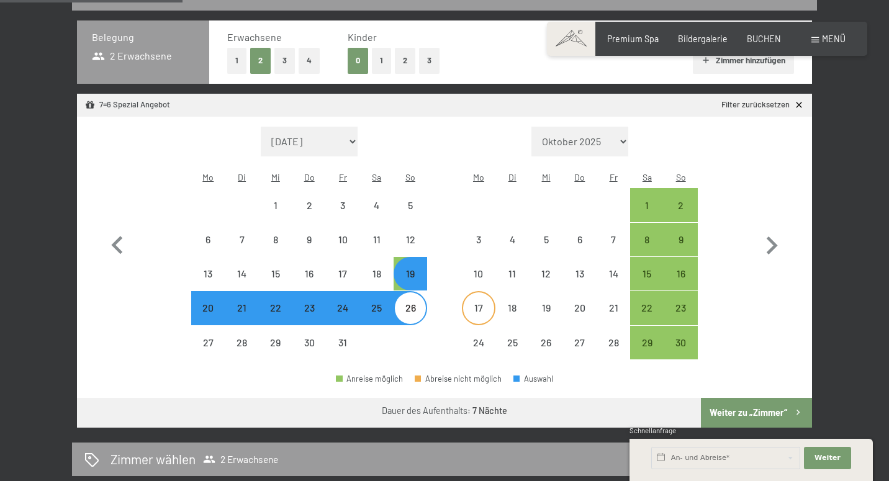
select select "[DATE]"
click at [741, 398] on button "Weiter zu „Zimmer“" at bounding box center [756, 413] width 111 height 30
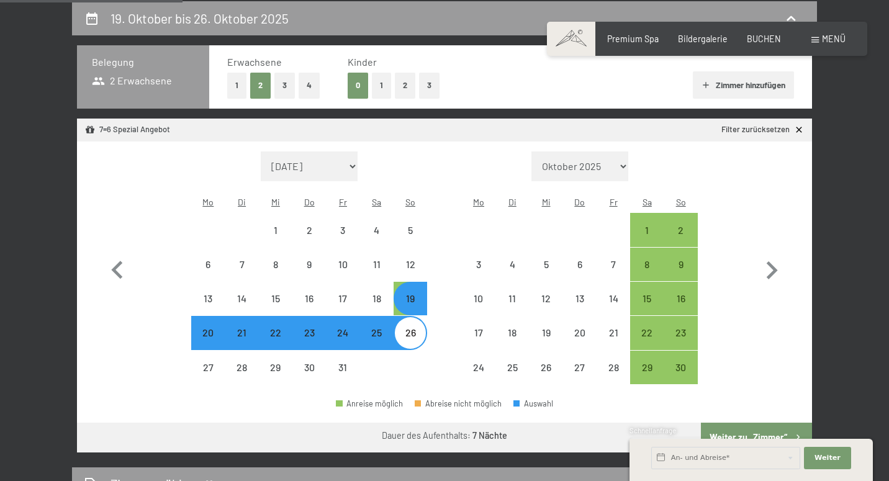
select select "2025-10-01"
select select "2025-11-01"
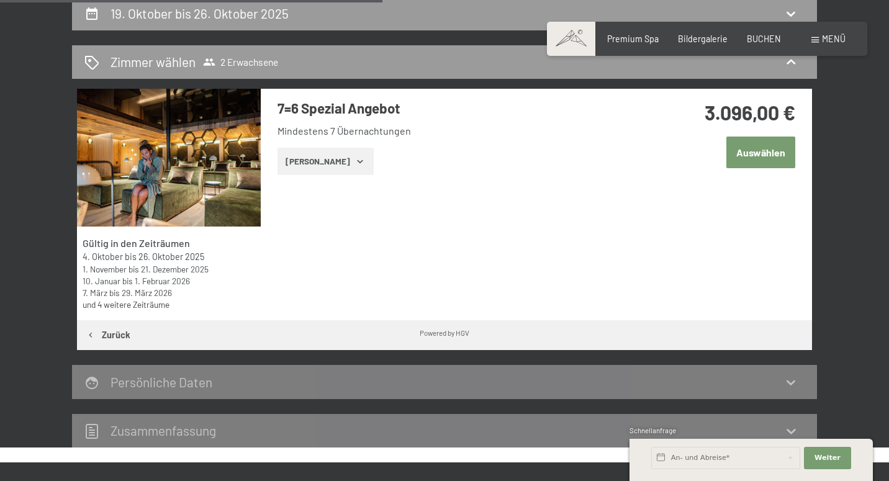
scroll to position [143, 0]
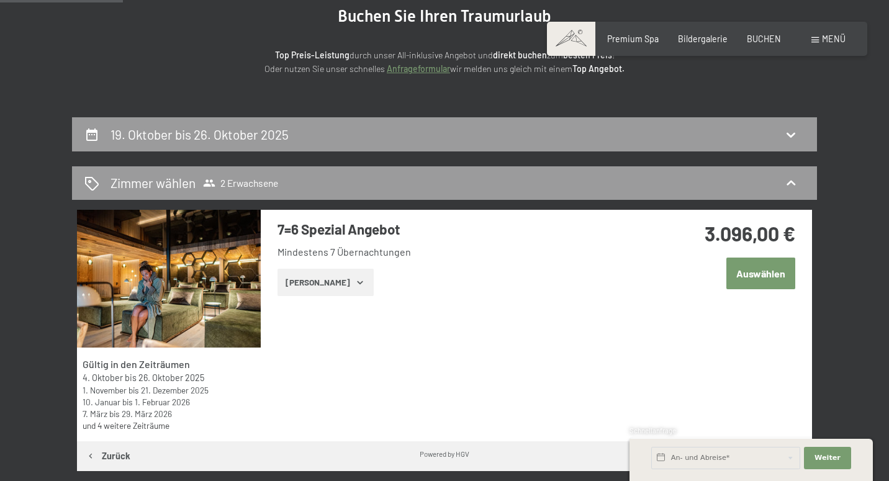
click at [346, 276] on span "Einwilligung Marketing*" at bounding box center [375, 276] width 102 height 12
click at [318, 276] on input "Einwilligung Marketing*" at bounding box center [311, 276] width 12 height 12
checkbox input "false"
click at [344, 289] on button "Zeige Zimmer" at bounding box center [325, 282] width 96 height 27
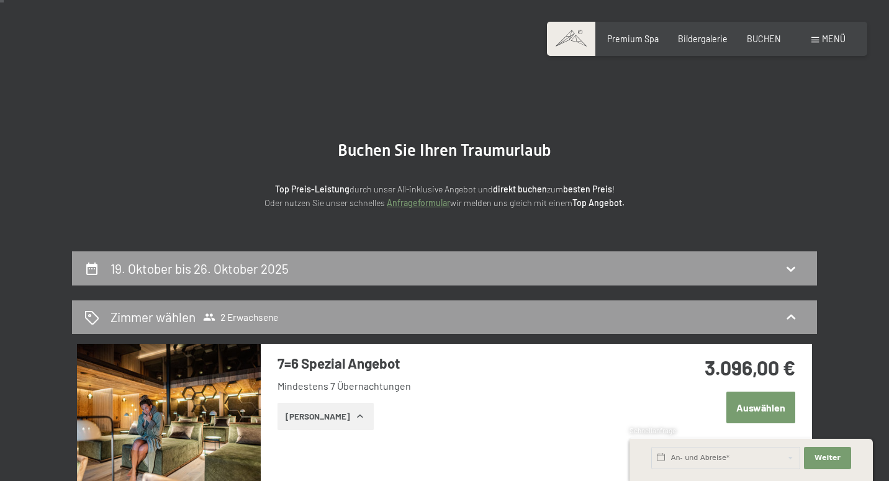
scroll to position [5, 0]
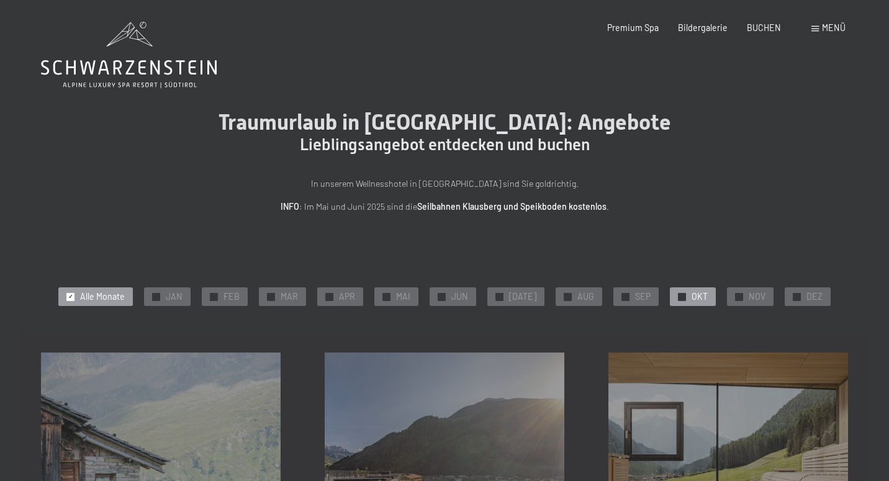
click at [691, 293] on span "OKT" at bounding box center [699, 296] width 16 height 12
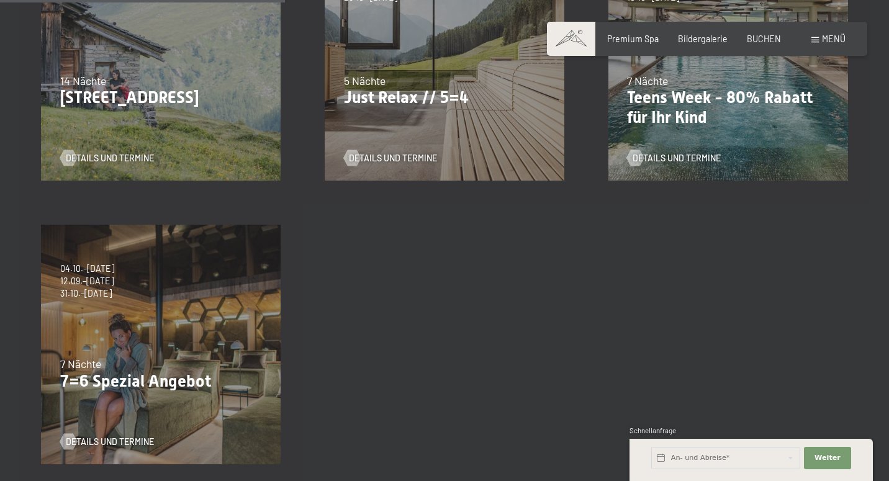
scroll to position [388, 0]
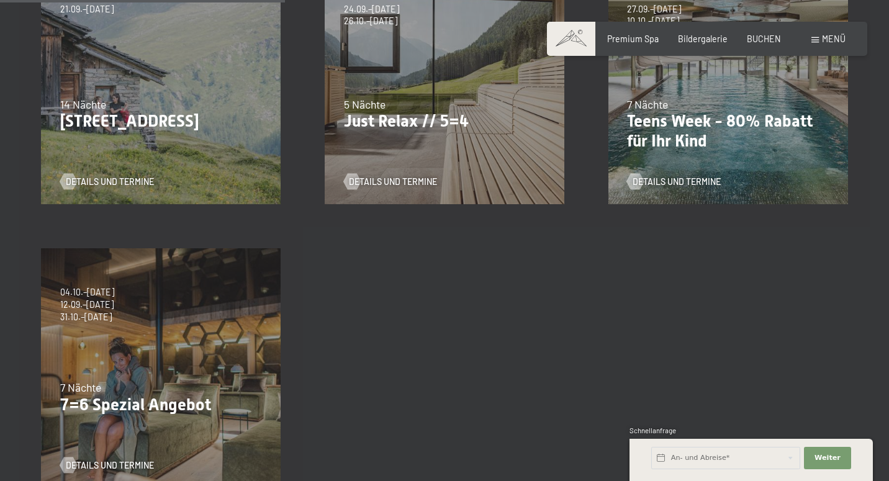
click at [440, 129] on div "24.09.–03.10.2025 26.10.–31.10.2025 21.12.–26.12.2025 04.01.–23.01.2026 08.03.–…" at bounding box center [445, 85] width 284 height 284
click at [401, 181] on span "Details und Termine" at bounding box center [405, 182] width 88 height 12
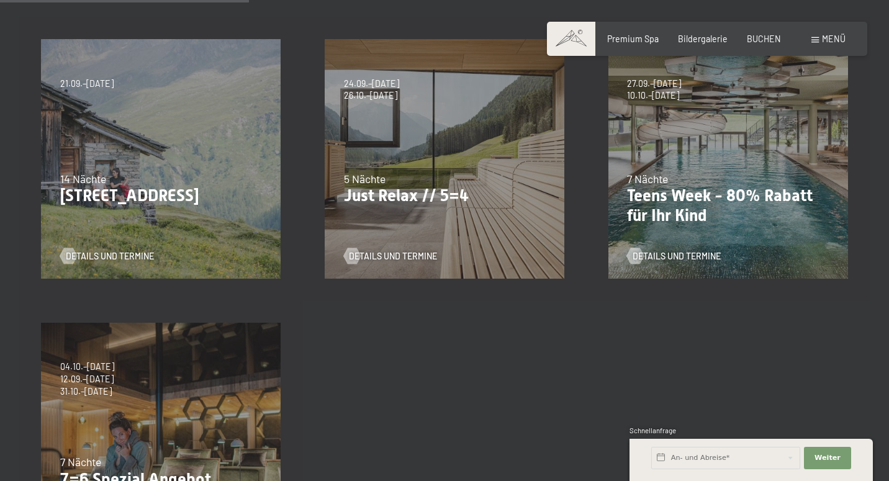
scroll to position [338, 0]
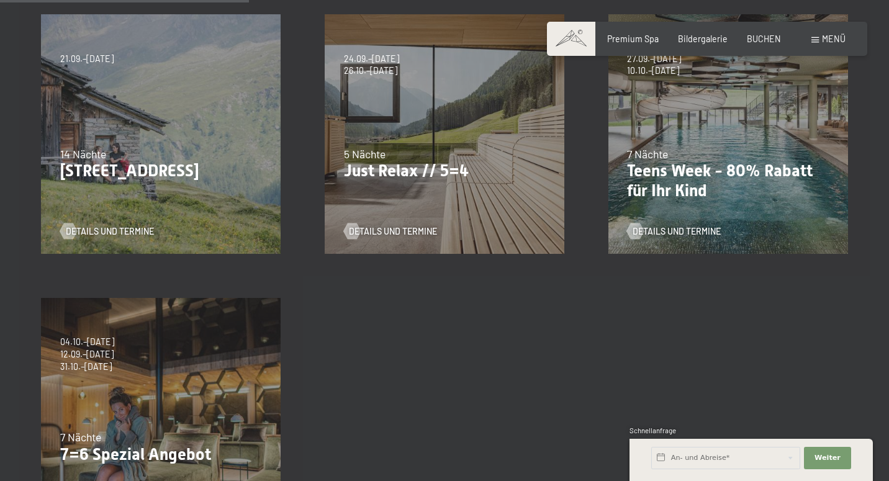
click at [200, 328] on div "04.10.–26.10.2025 01.11.–21.12.2025 10.01.–01.02.2026 07.03.–29.03.2026 16.05.–…" at bounding box center [161, 418] width 284 height 284
click at [152, 447] on p "7=6 Spezial Angebot" at bounding box center [161, 455] width 202 height 20
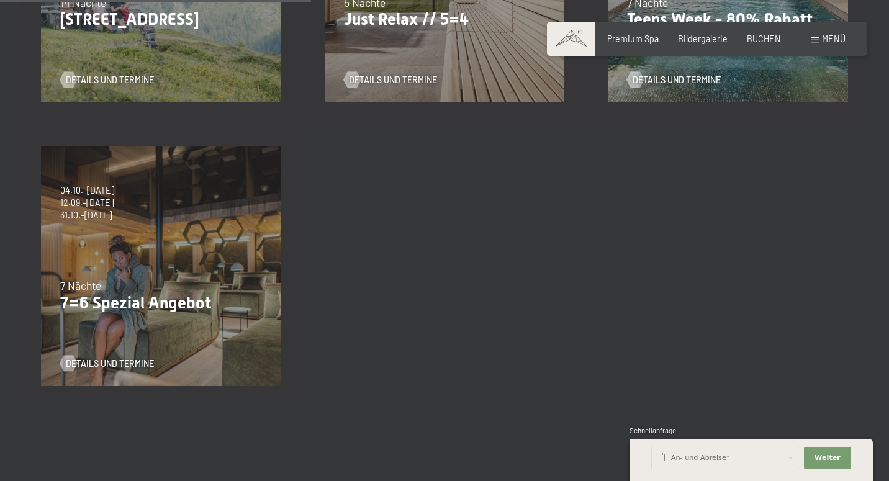
scroll to position [501, 0]
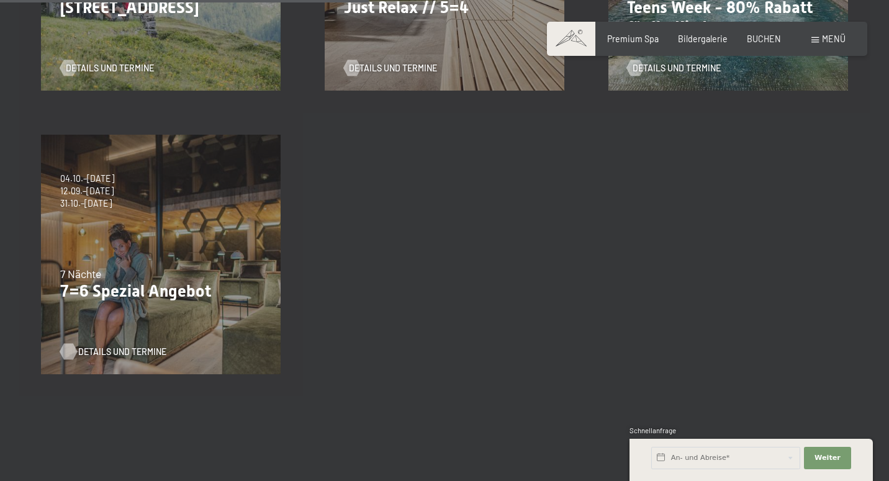
click at [114, 356] on span "Details und Termine" at bounding box center [122, 352] width 88 height 12
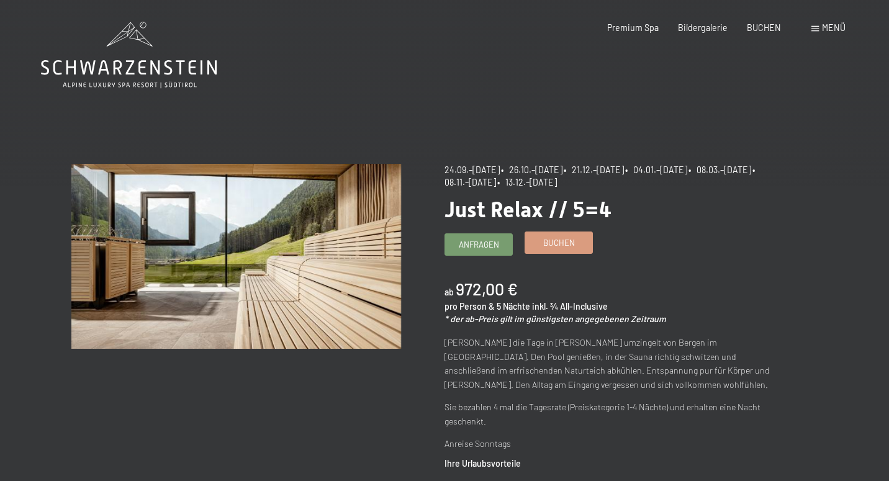
click at [580, 244] on link "Buchen" at bounding box center [558, 242] width 67 height 20
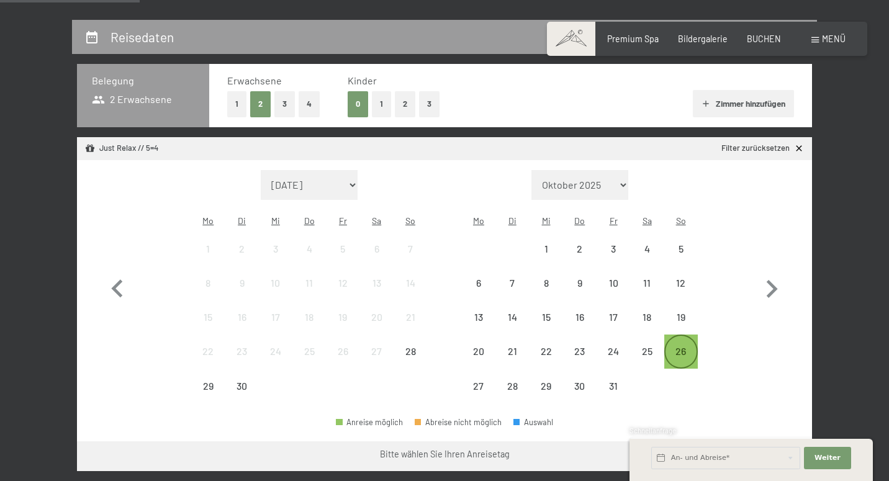
scroll to position [244, 0]
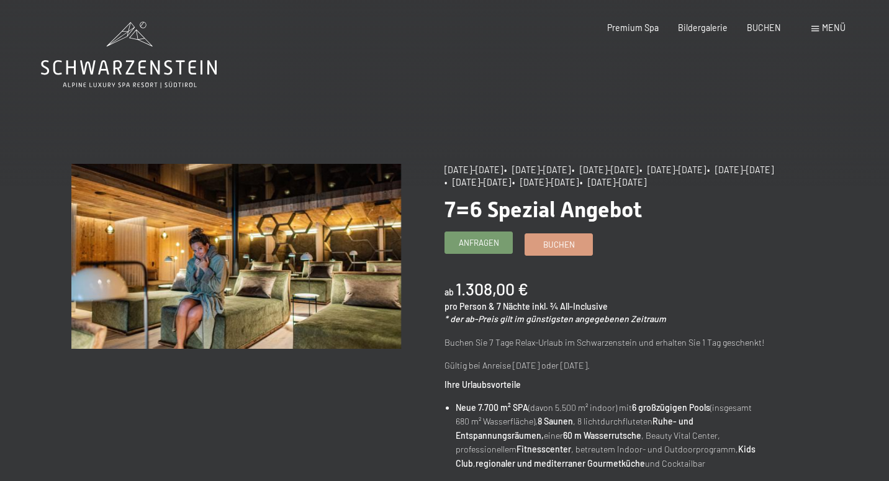
click at [483, 250] on link "Anfragen" at bounding box center [478, 242] width 67 height 20
click at [582, 250] on link "Buchen" at bounding box center [558, 242] width 67 height 20
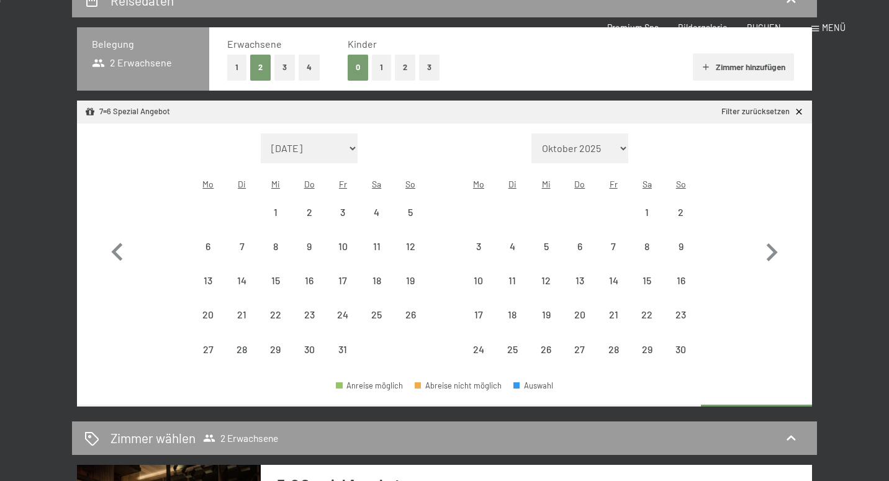
select select "2025-10-01"
select select "2025-11-01"
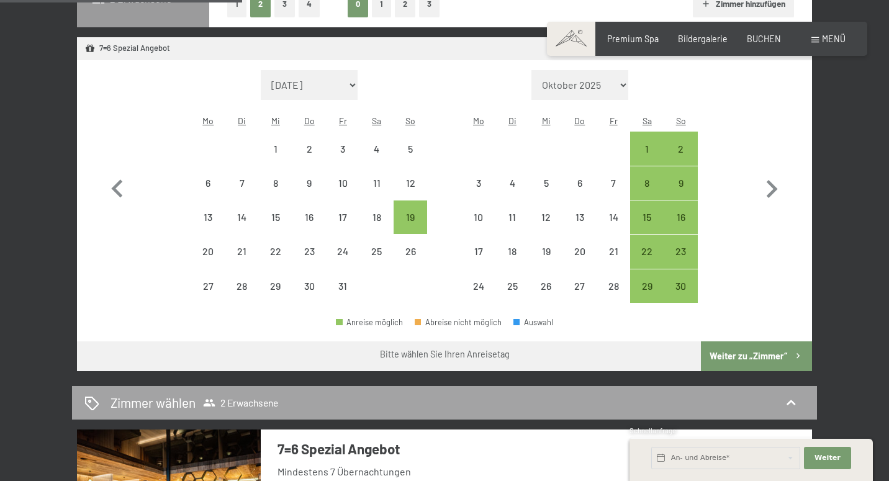
scroll to position [336, 0]
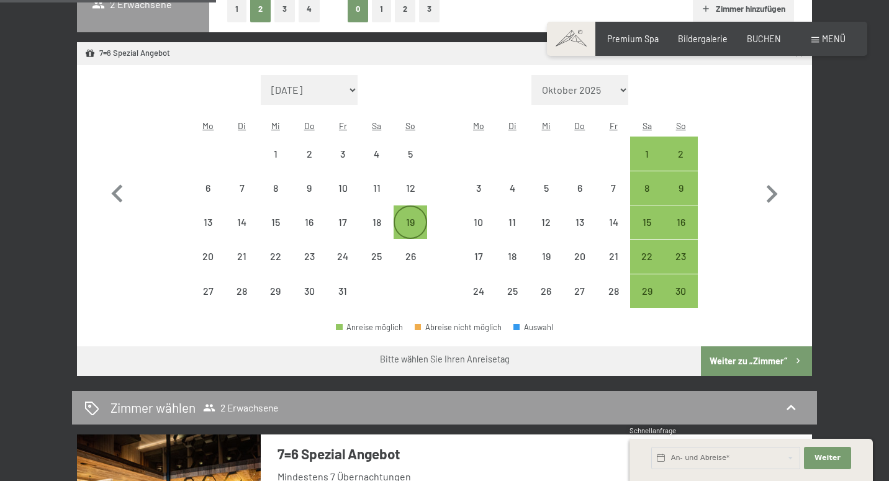
click at [411, 217] on div "19" at bounding box center [410, 232] width 31 height 31
select select "2025-10-01"
select select "2025-11-01"
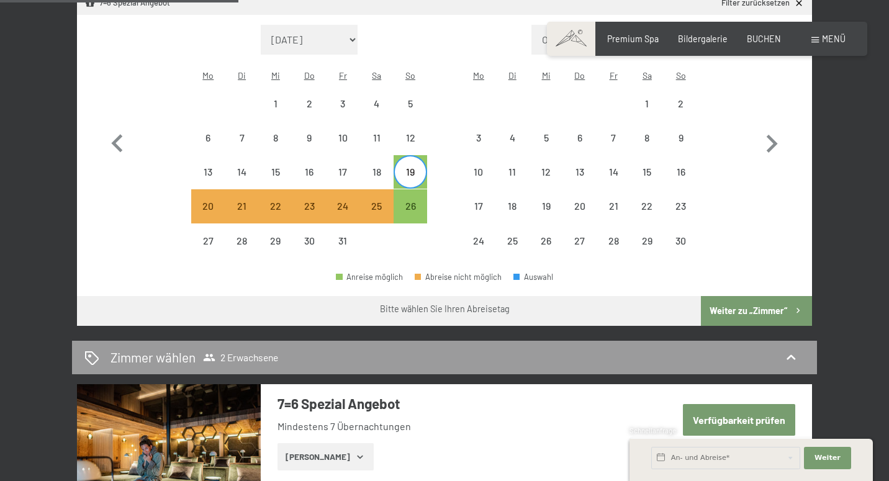
click at [745, 296] on button "Weiter zu „Zimmer“" at bounding box center [756, 311] width 111 height 30
select select "2025-10-01"
select select "2025-11-01"
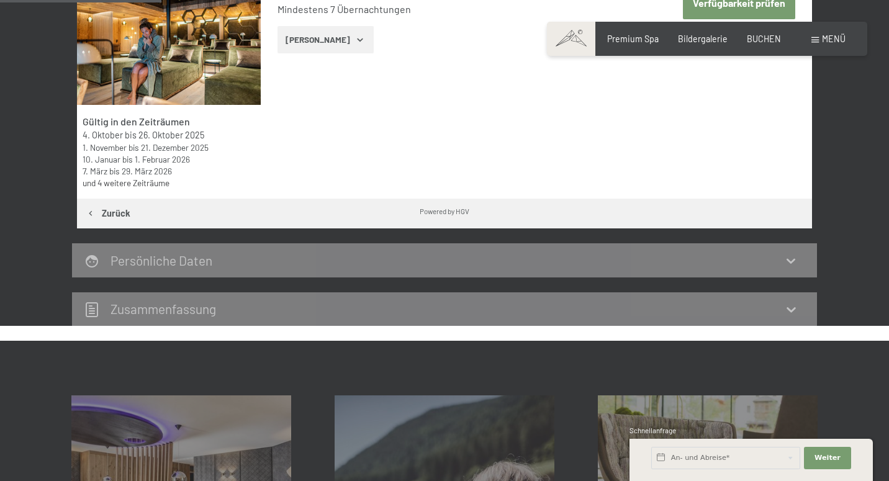
scroll to position [259, 0]
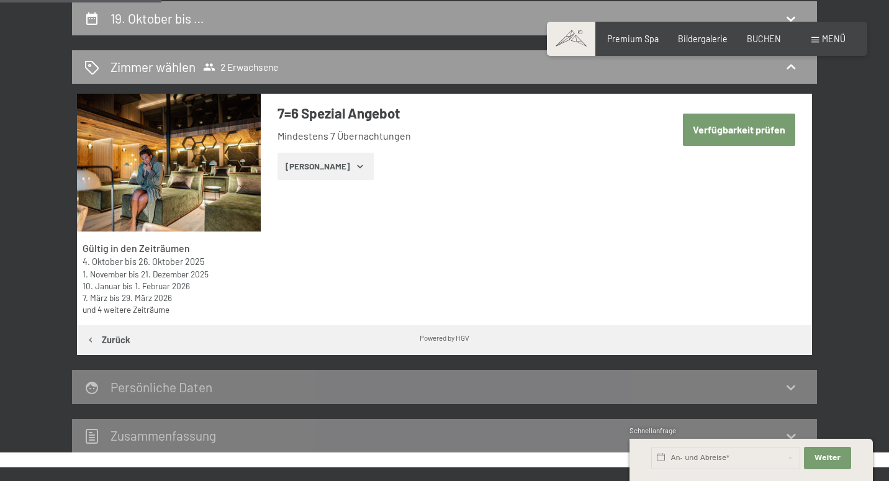
click at [355, 163] on icon "button" at bounding box center [360, 166] width 10 height 10
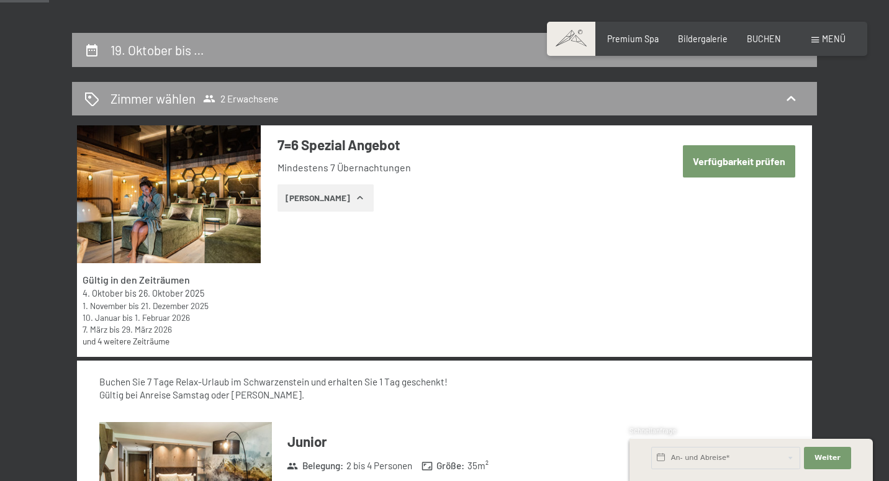
scroll to position [225, 0]
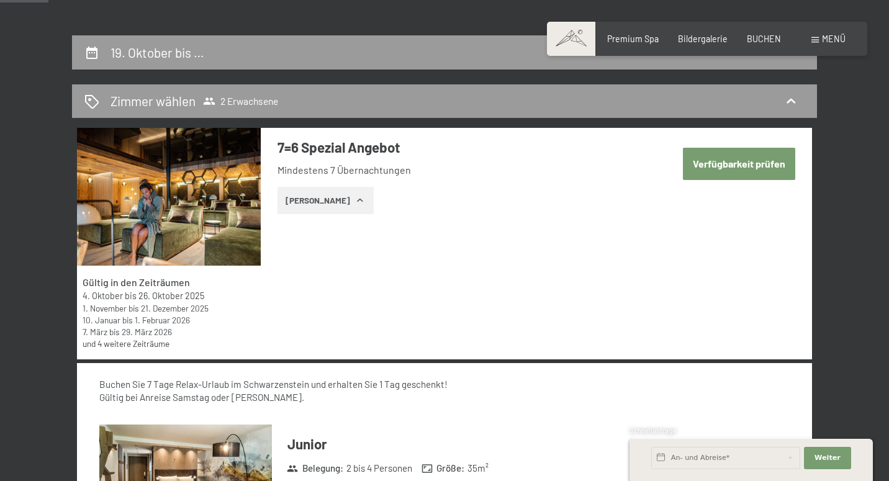
click at [355, 201] on icon "button" at bounding box center [360, 200] width 10 height 10
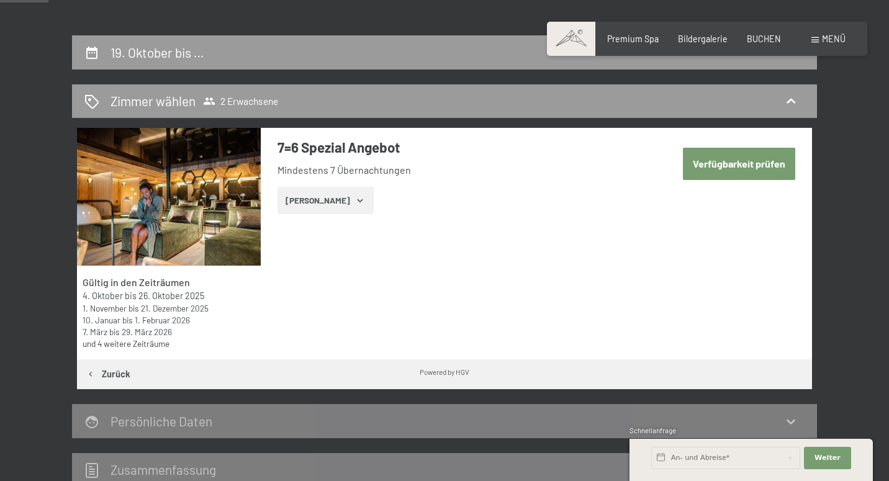
click at [726, 163] on button "Verfügbarkeit prüfen" at bounding box center [739, 164] width 112 height 32
select select "2025-10-01"
select select "2025-11-01"
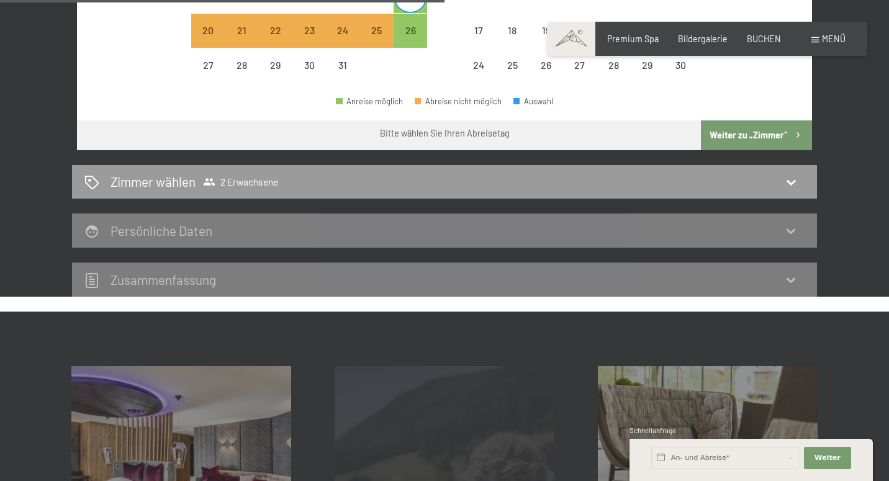
scroll to position [583, 0]
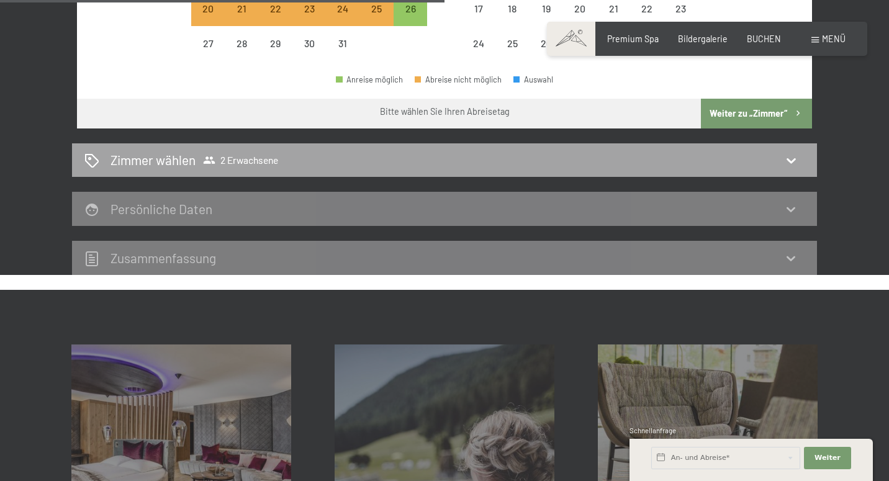
click at [478, 151] on div "Zimmer wählen 2 Erwachsene" at bounding box center [444, 160] width 720 height 18
select select "2025-10-01"
select select "2025-11-01"
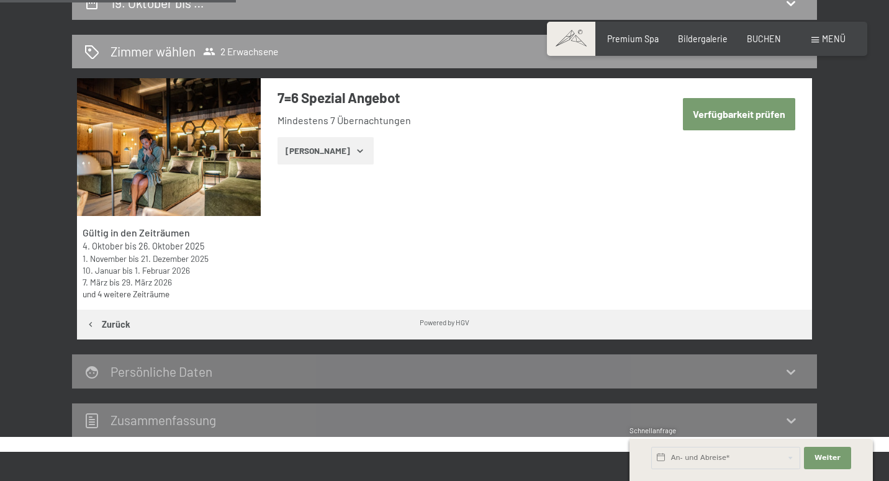
scroll to position [276, 0]
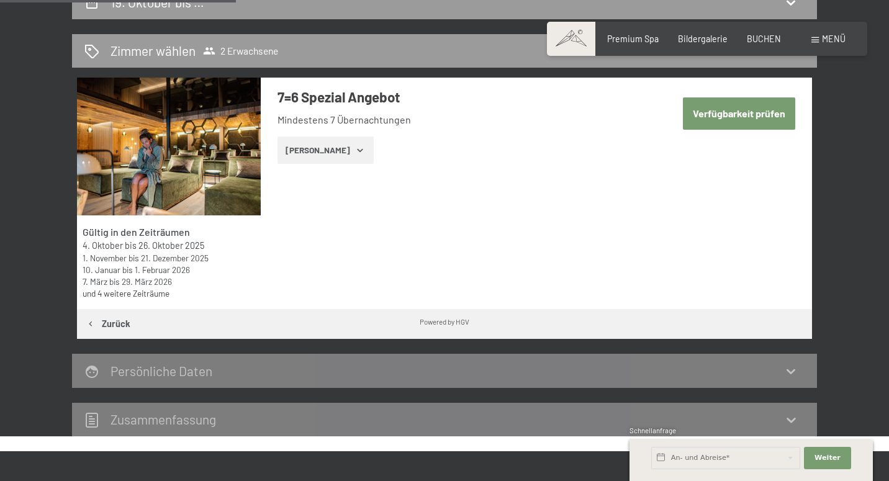
click at [341, 146] on button "Zeige Zimmer" at bounding box center [325, 150] width 96 height 27
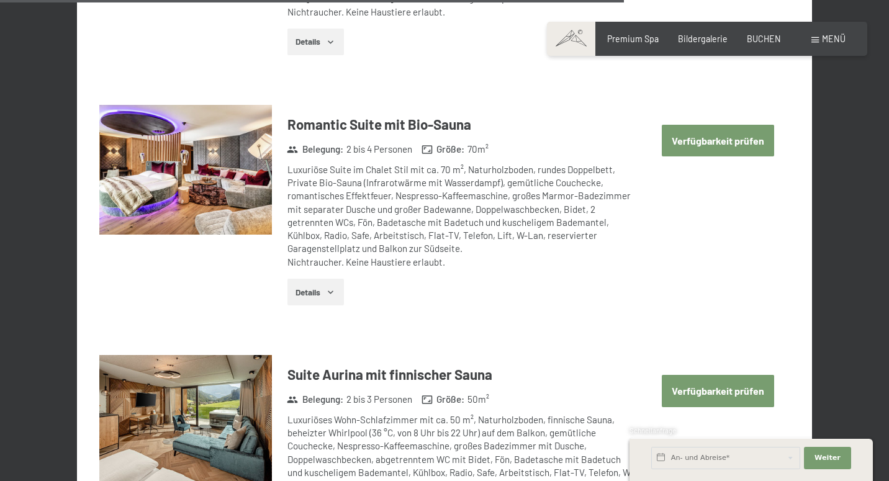
scroll to position [2905, 0]
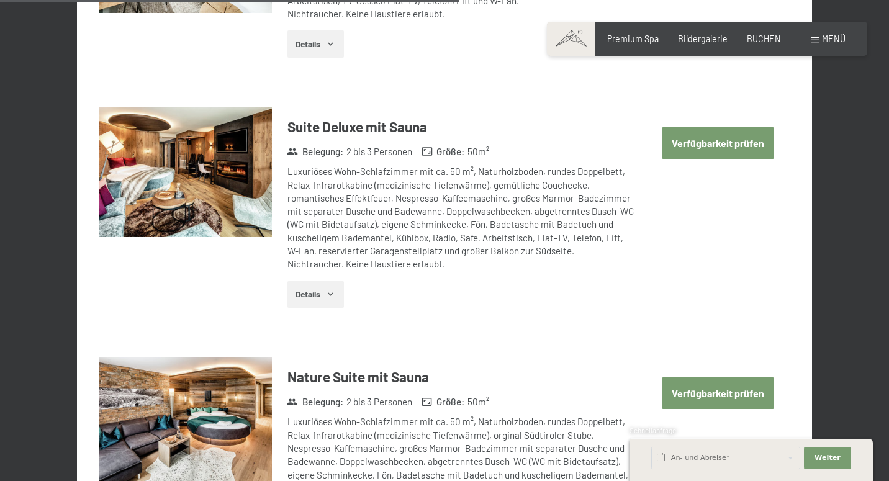
click at [737, 128] on button "Verfügbarkeit prüfen" at bounding box center [718, 143] width 112 height 32
select select "2025-10-01"
select select "2025-11-01"
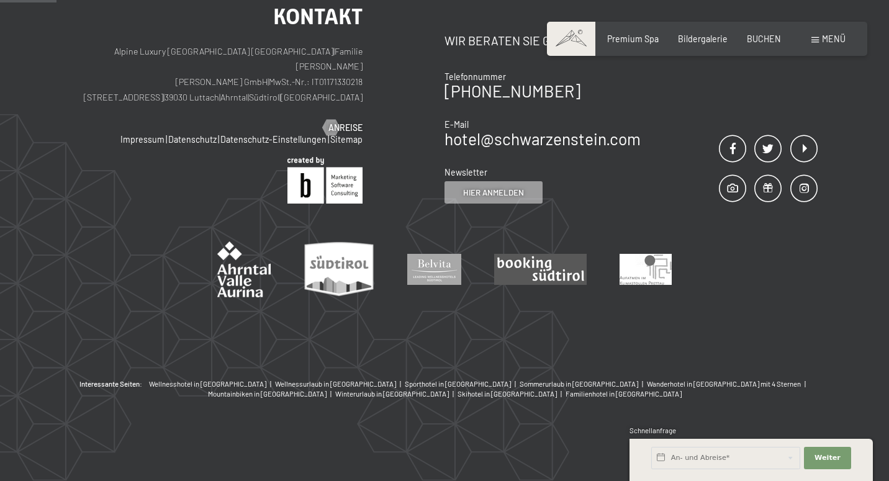
scroll to position [259, 0]
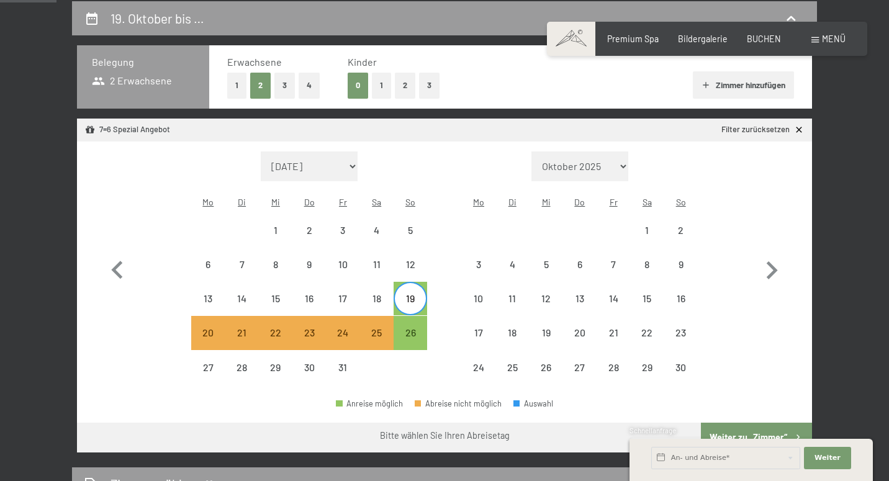
click at [413, 294] on div "19" at bounding box center [410, 309] width 31 height 31
select select "2025-10-01"
select select "2025-11-01"
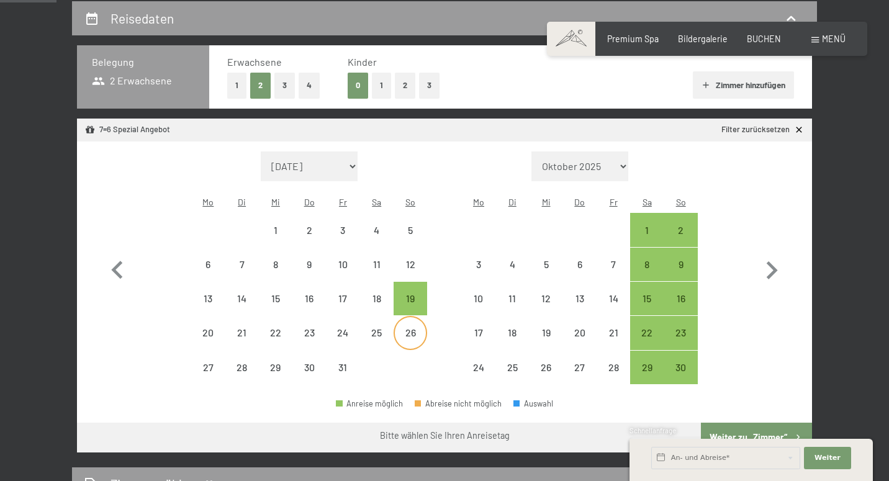
click at [412, 328] on div "26" at bounding box center [410, 343] width 31 height 31
select select "2025-10-01"
select select "2025-11-01"
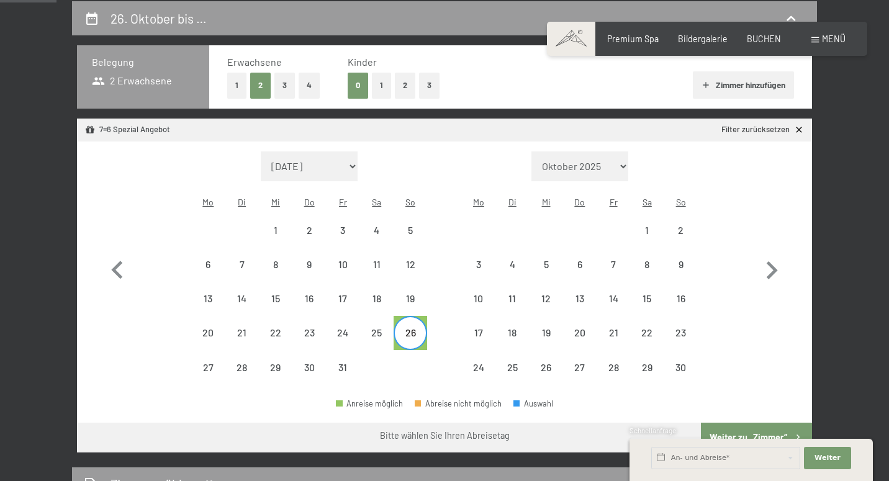
click at [405, 278] on span "Einwilligung Marketing*" at bounding box center [375, 276] width 102 height 12
click at [318, 278] on input "Einwilligung Marketing*" at bounding box center [311, 276] width 12 height 12
click at [410, 271] on span "Einwilligung Marketing*" at bounding box center [375, 276] width 102 height 12
click at [318, 271] on input "Einwilligung Marketing*" at bounding box center [311, 276] width 12 height 12
click at [410, 280] on span "Einwilligung Marketing*" at bounding box center [375, 276] width 102 height 12
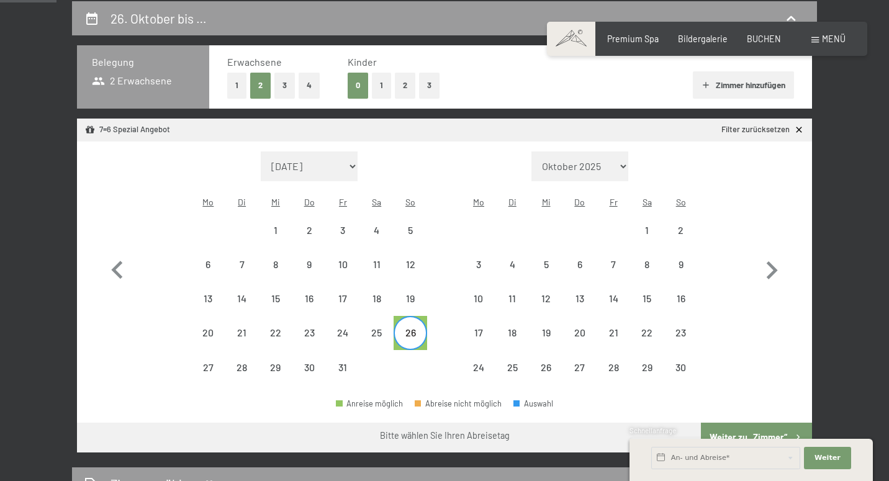
click at [318, 280] on input "Einwilligung Marketing*" at bounding box center [311, 276] width 12 height 12
click at [410, 280] on span "Einwilligung Marketing*" at bounding box center [375, 276] width 102 height 12
click at [318, 280] on input "Einwilligung Marketing*" at bounding box center [311, 276] width 12 height 12
checkbox input "false"
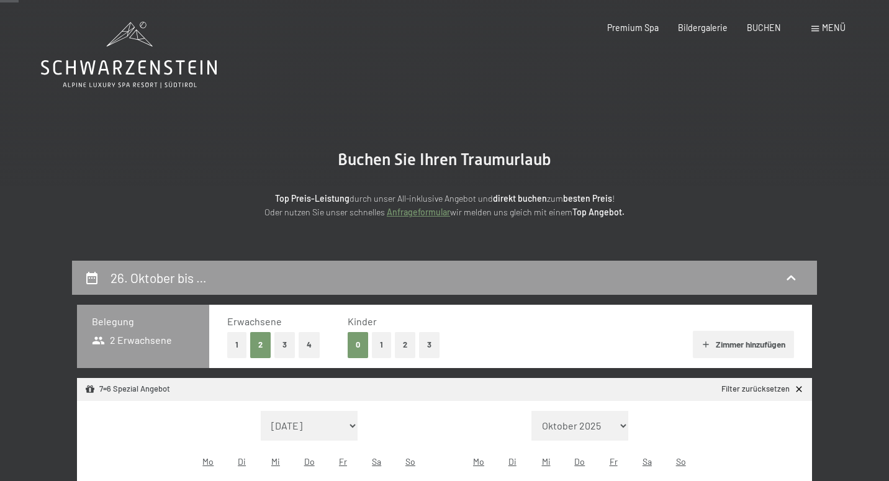
scroll to position [0, 0]
click at [143, 74] on icon at bounding box center [129, 67] width 176 height 15
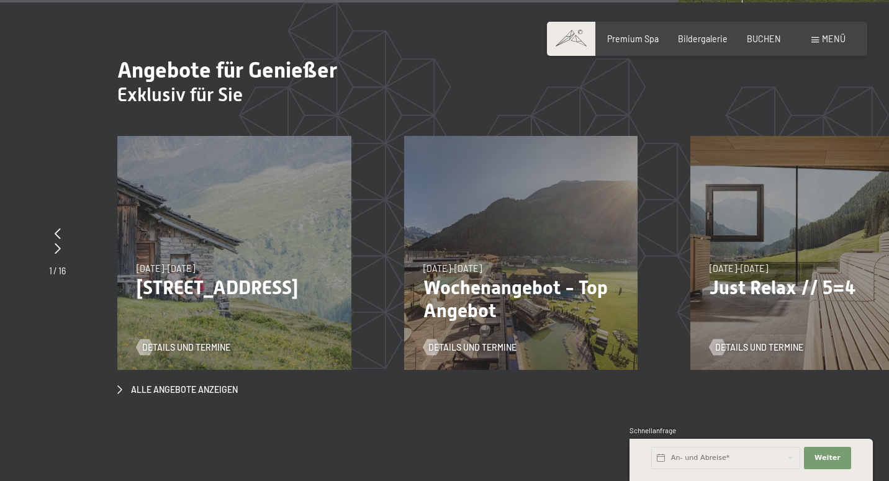
scroll to position [3880, 0]
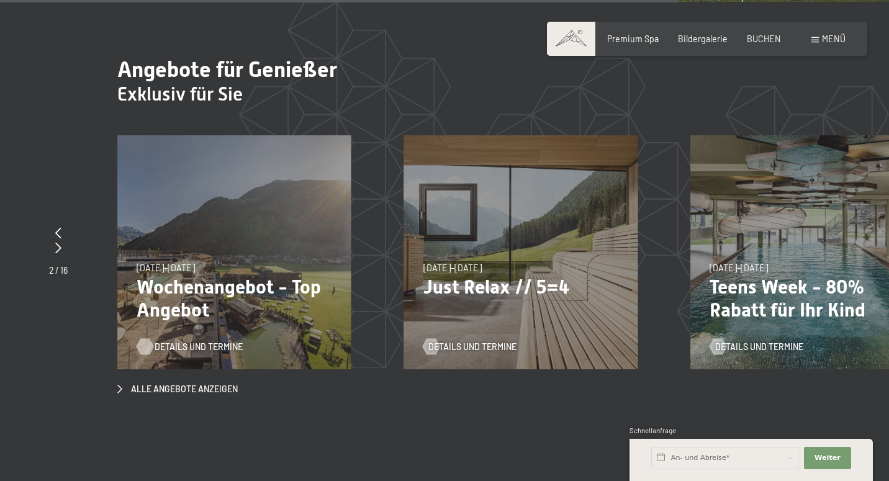
click at [198, 341] on span "Details und Termine" at bounding box center [199, 347] width 88 height 12
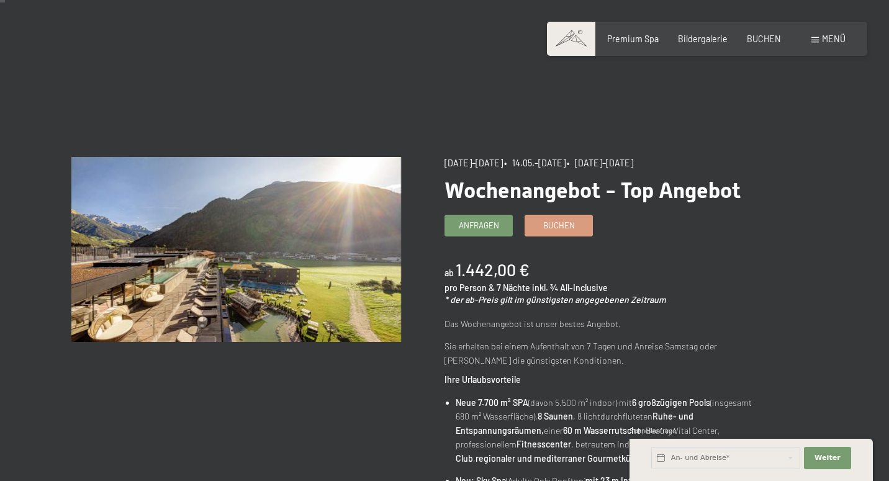
scroll to position [10, 0]
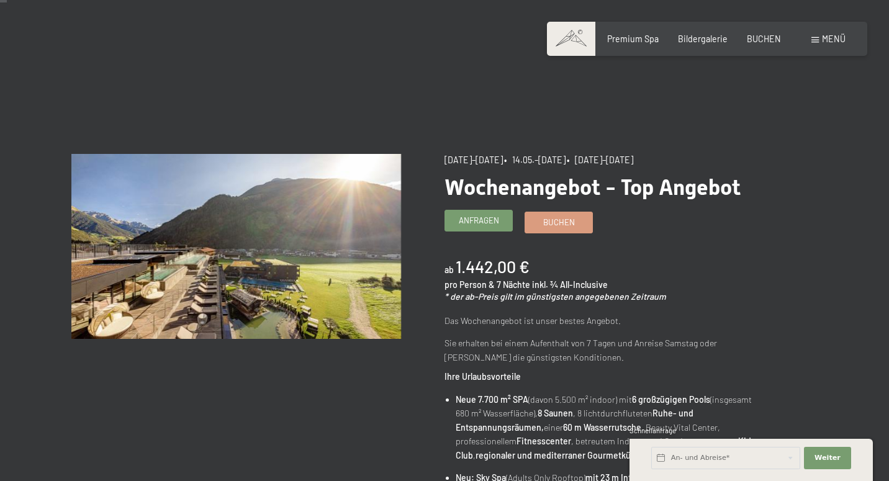
click at [479, 227] on link "Anfragen" at bounding box center [478, 220] width 67 height 20
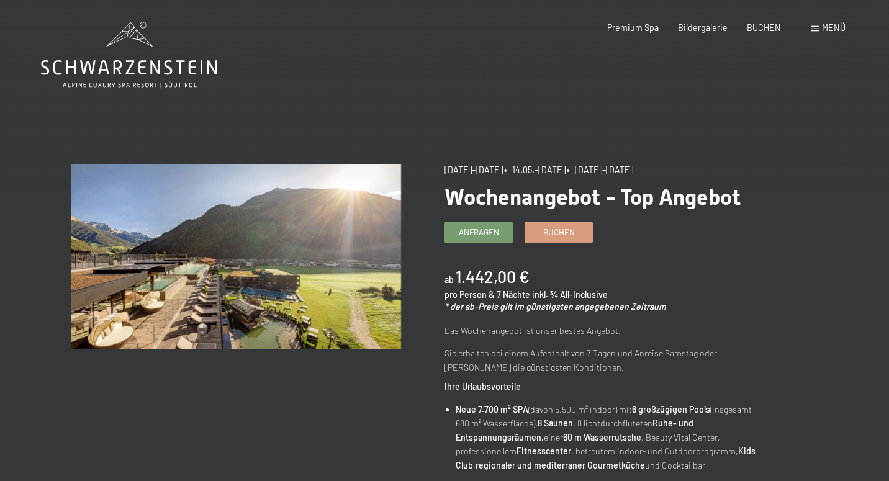
scroll to position [0, 0]
click at [703, 29] on span "Bildergalerie" at bounding box center [703, 25] width 50 height 11
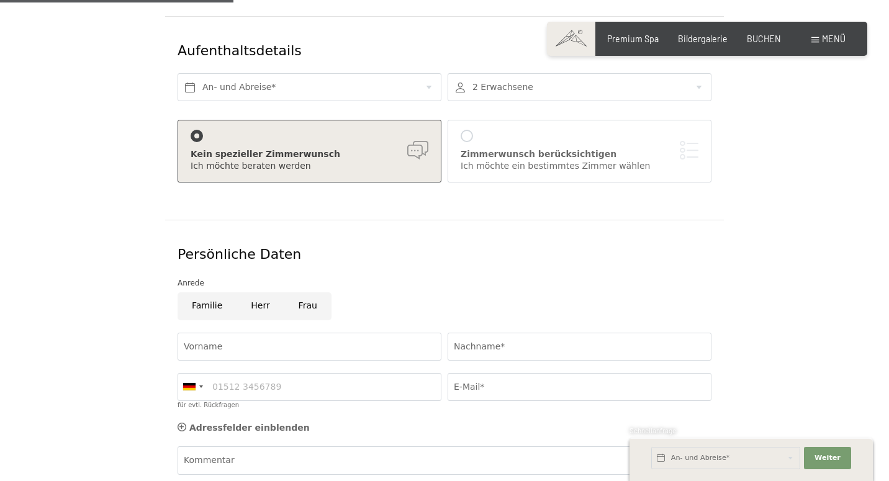
scroll to position [320, 0]
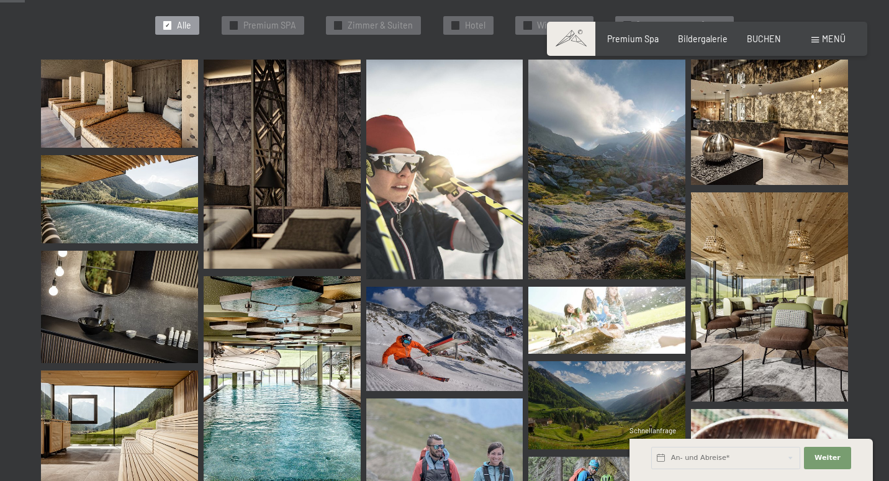
scroll to position [353, 0]
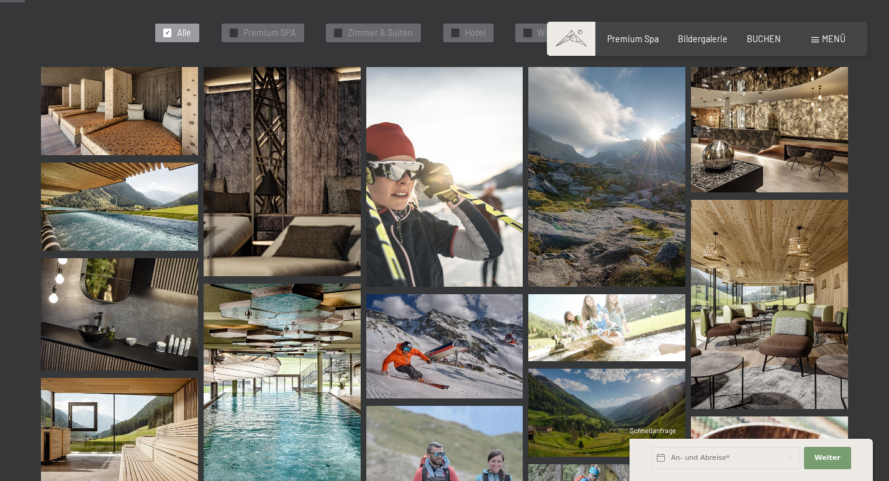
click at [124, 213] on img at bounding box center [119, 207] width 157 height 88
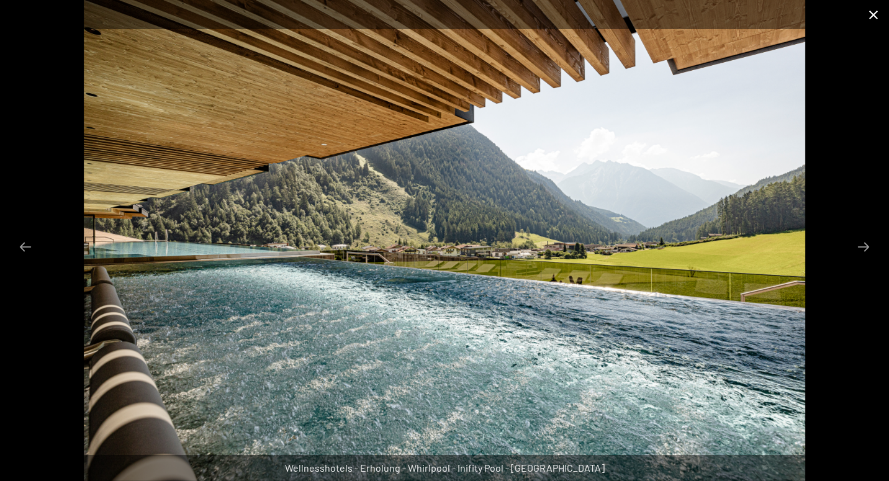
click at [870, 22] on button "Close gallery" at bounding box center [873, 14] width 31 height 29
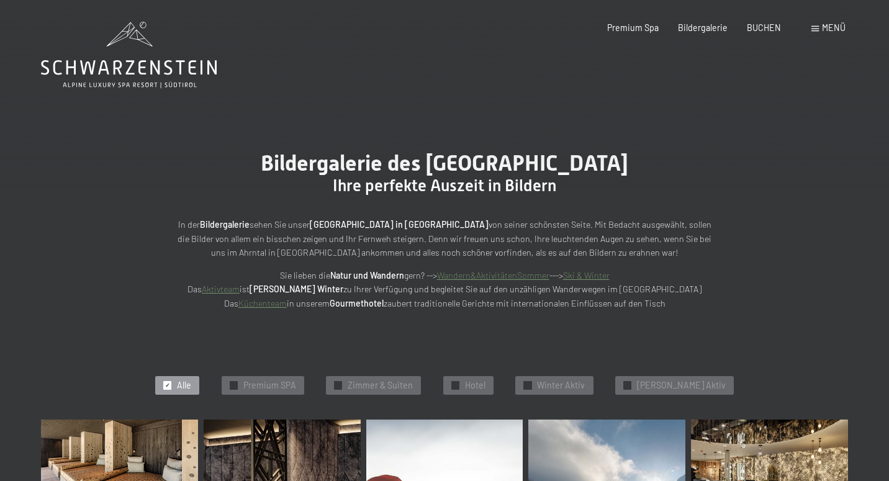
scroll to position [0, 0]
click at [151, 63] on icon at bounding box center [129, 67] width 176 height 15
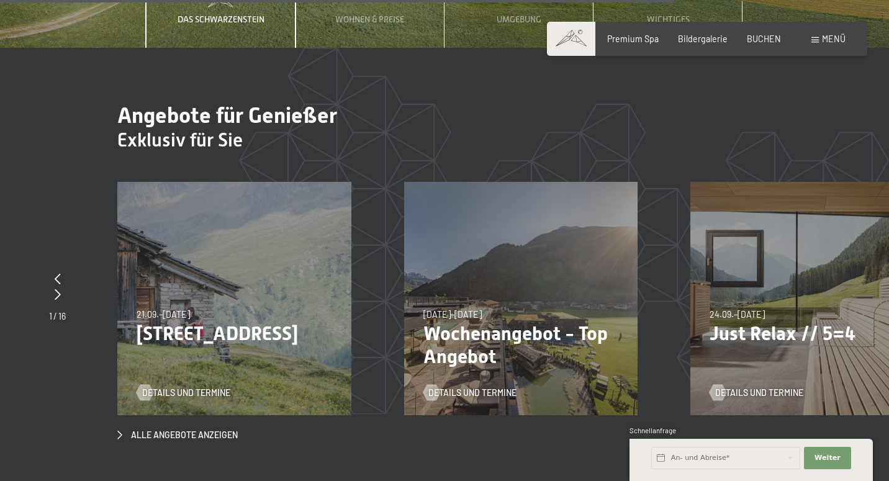
scroll to position [3857, 0]
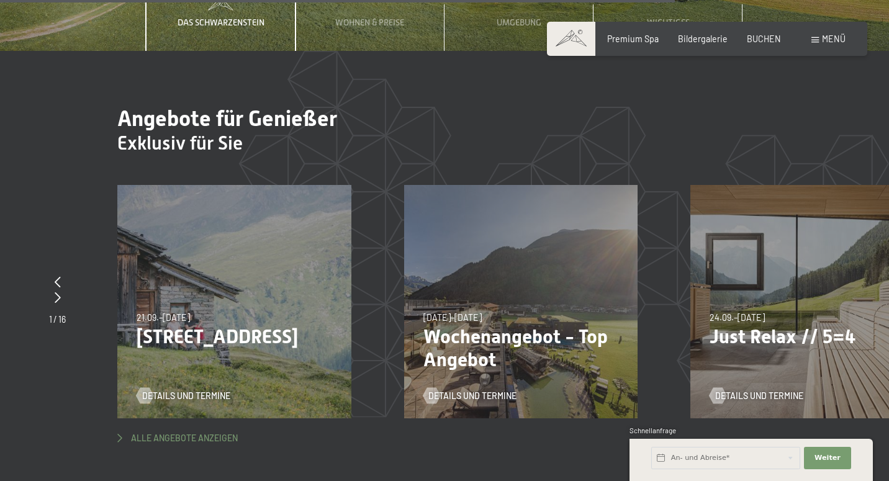
click at [204, 432] on span "Alle Angebote anzeigen" at bounding box center [184, 438] width 107 height 12
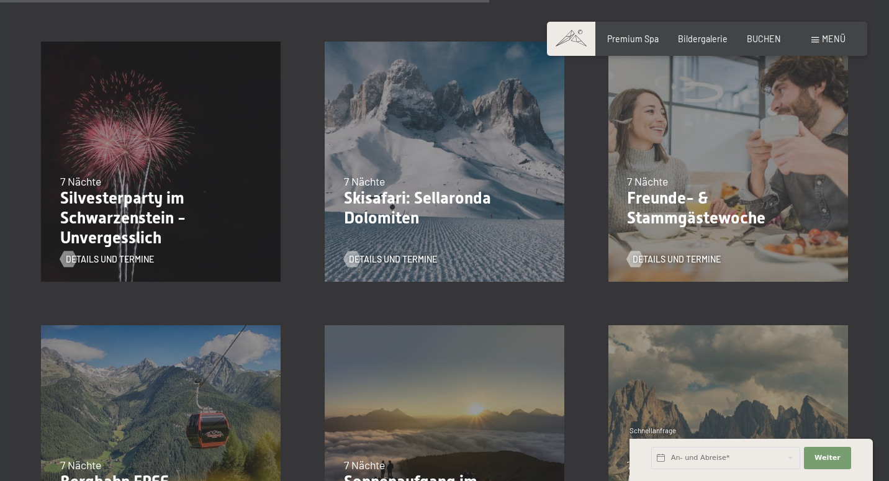
scroll to position [1028, 0]
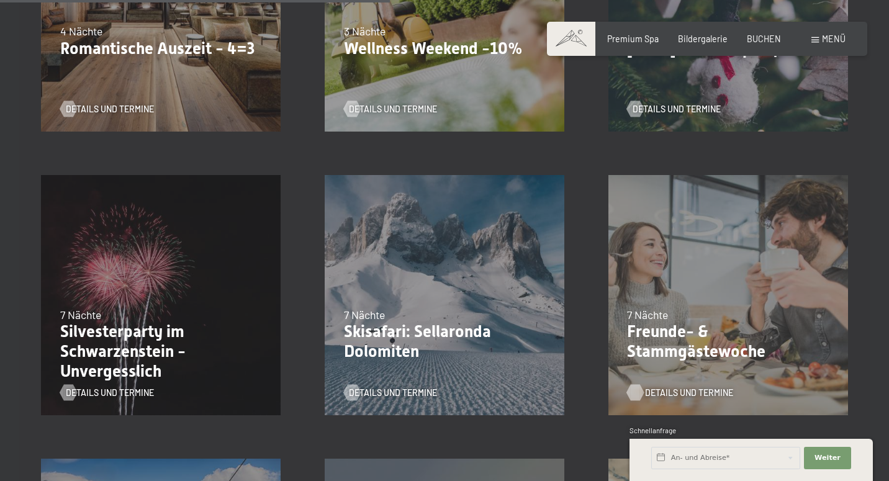
click at [656, 392] on span "Details und Termine" at bounding box center [689, 393] width 88 height 12
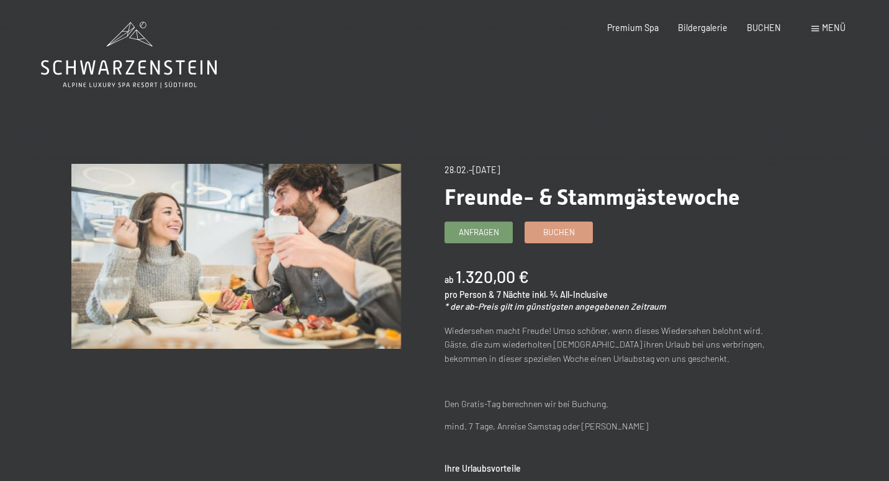
click at [140, 58] on icon at bounding box center [129, 55] width 176 height 66
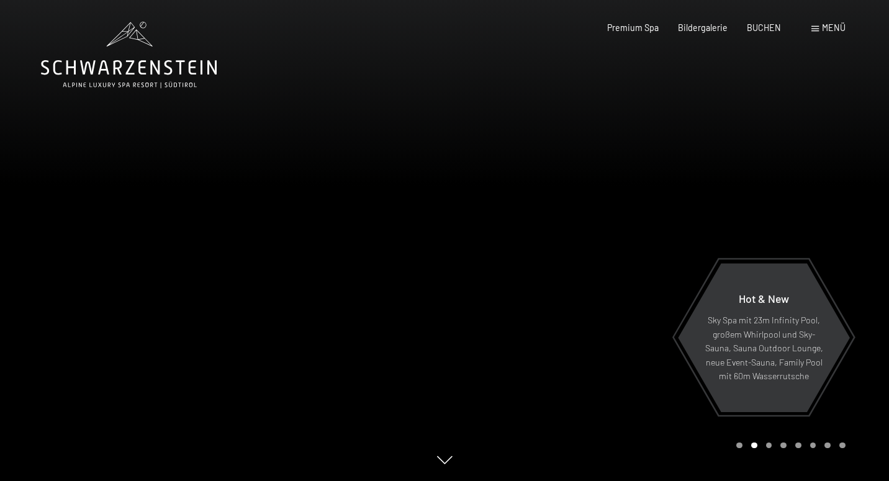
click at [825, 22] on div "Buchen Anfragen Premium Spa Bildergalerie BUCHEN Menü DE IT EN Gutschein Bilder…" at bounding box center [707, 28] width 276 height 12
click at [824, 24] on span "Menü" at bounding box center [834, 27] width 24 height 11
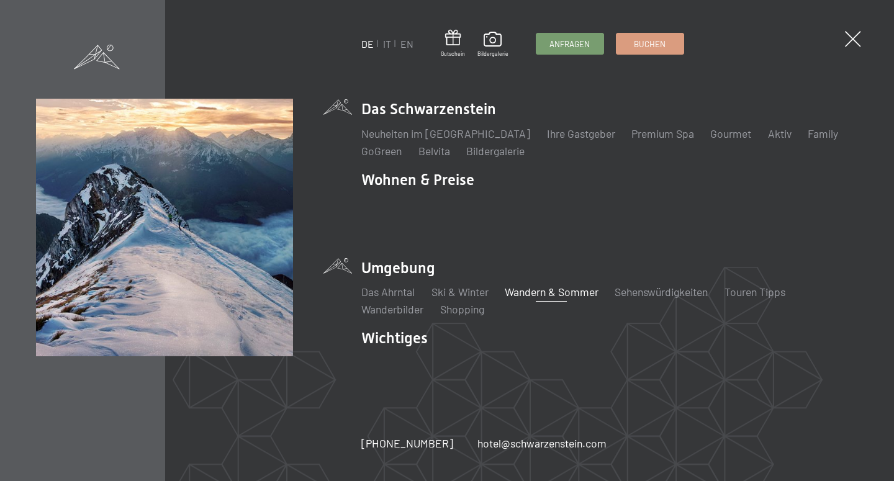
click at [535, 285] on link "Wandern & Sommer" at bounding box center [552, 292] width 94 height 14
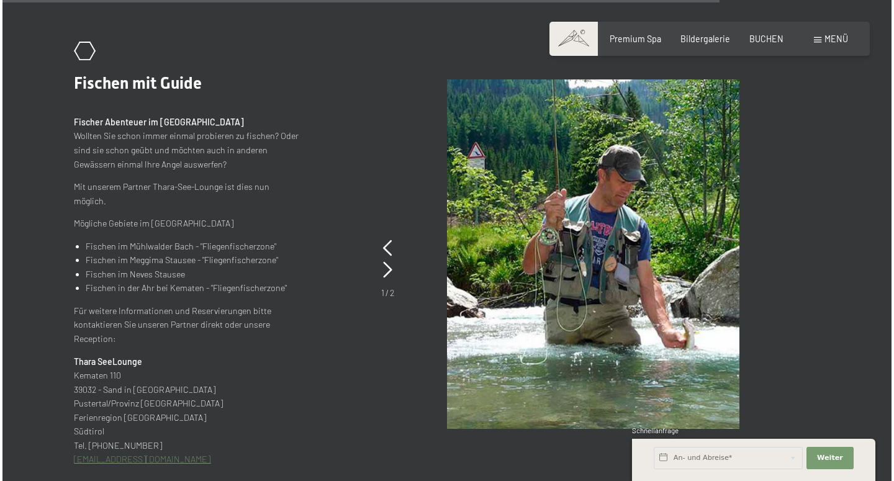
scroll to position [4639, 0]
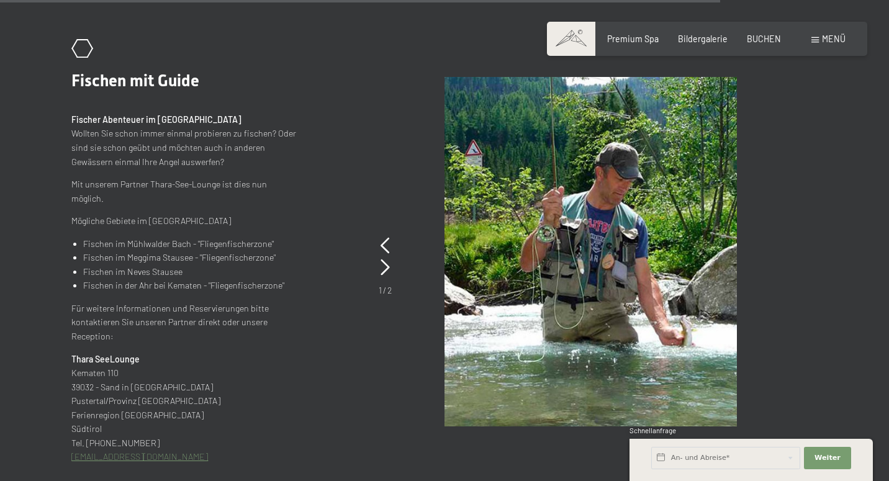
click at [830, 40] on span "Menü" at bounding box center [834, 39] width 24 height 11
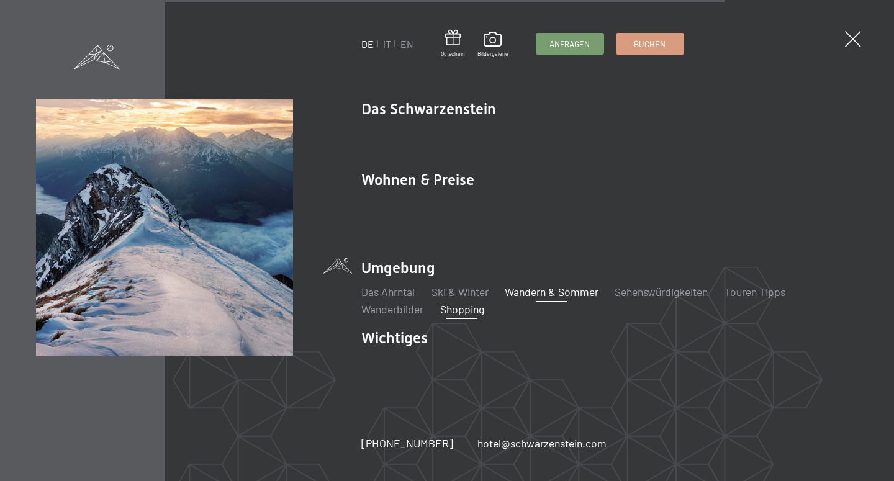
click at [477, 302] on link "Shopping" at bounding box center [462, 309] width 44 height 14
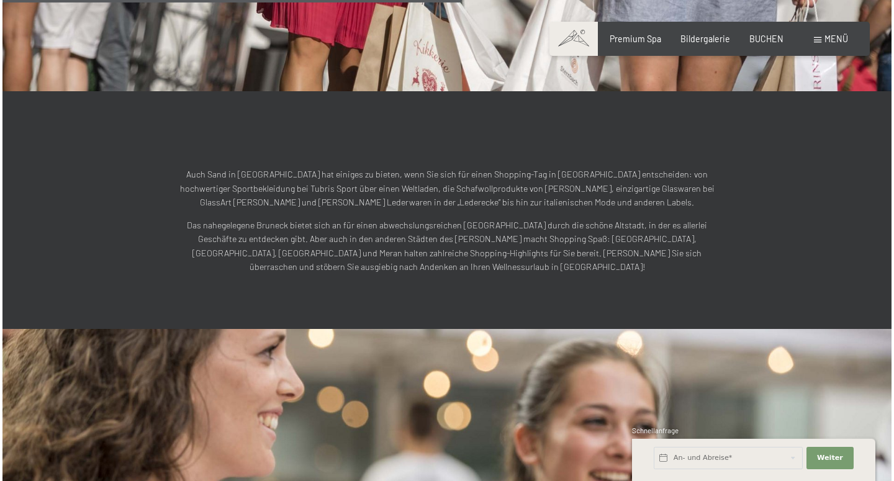
scroll to position [1122, 0]
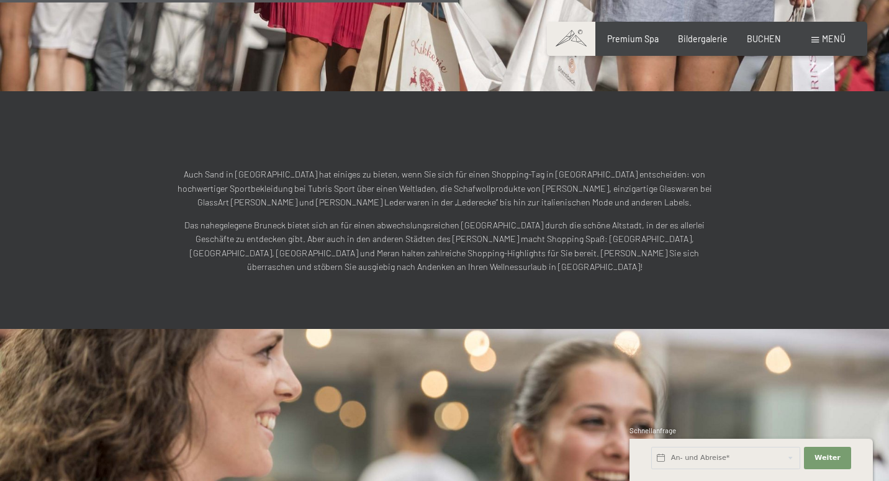
click at [838, 33] on div "Menü" at bounding box center [828, 39] width 34 height 12
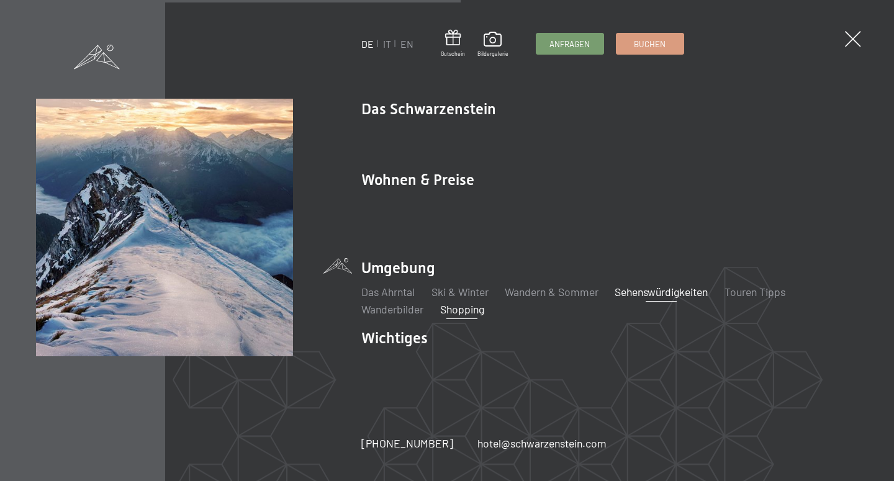
click at [673, 285] on link "Sehenswürdigkeiten" at bounding box center [660, 292] width 93 height 14
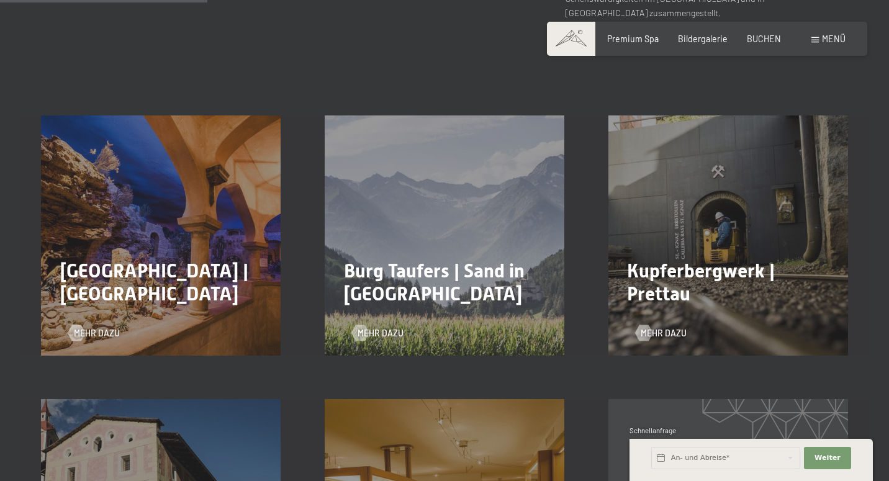
scroll to position [624, 0]
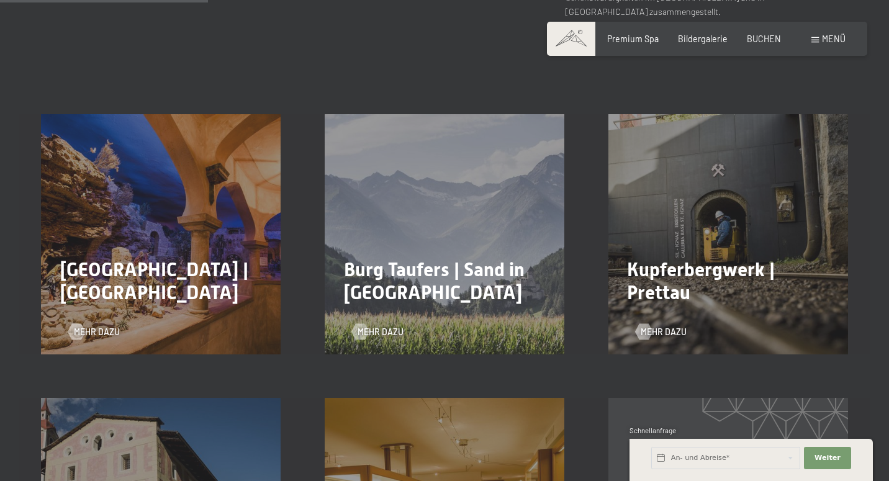
click at [414, 258] on h2 "Burg Taufers | Sand in [GEOGRAPHIC_DATA]" at bounding box center [445, 281] width 202 height 46
click at [377, 298] on div "Burg Taufers | Sand in Taufers Mehr dazu" at bounding box center [445, 234] width 284 height 240
click at [379, 326] on span "Mehr dazu" at bounding box center [393, 332] width 46 height 12
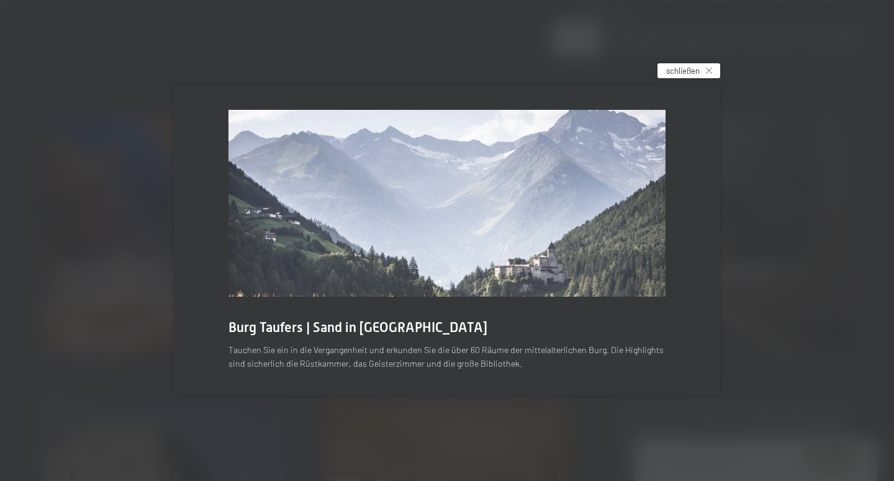
click at [695, 68] on span "schließen" at bounding box center [683, 70] width 34 height 11
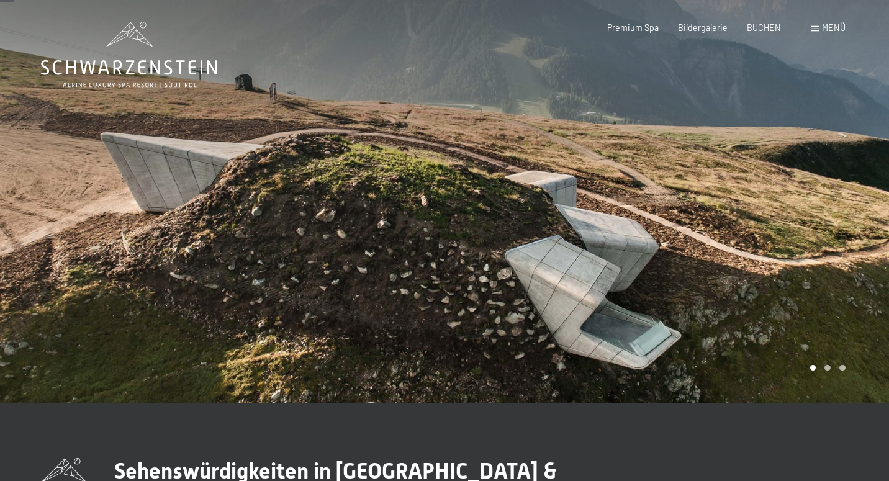
scroll to position [0, 0]
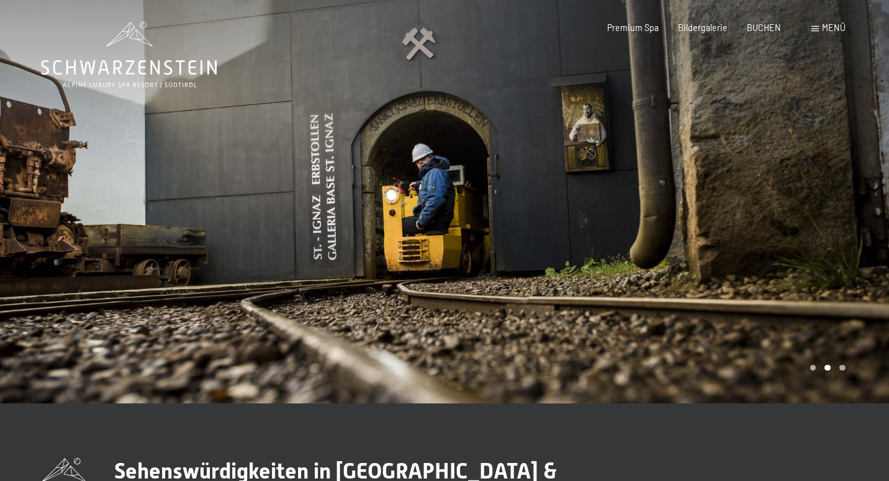
click at [154, 70] on icon at bounding box center [129, 55] width 176 height 66
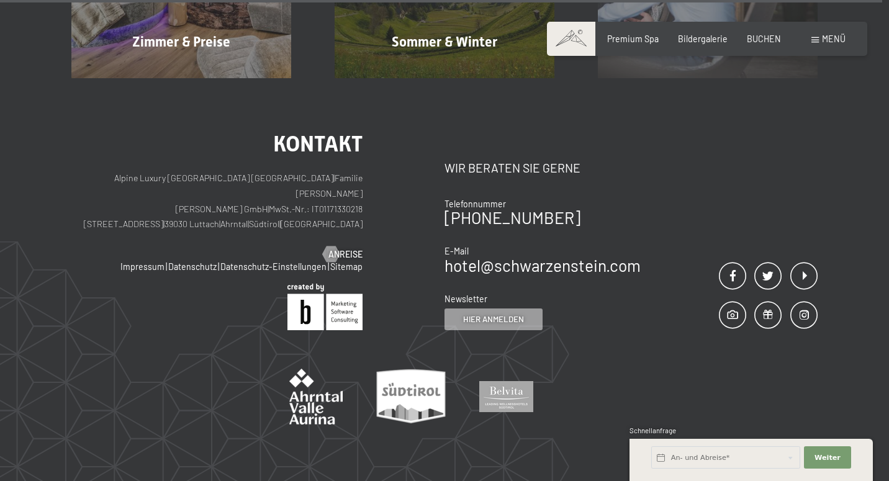
scroll to position [12578, 0]
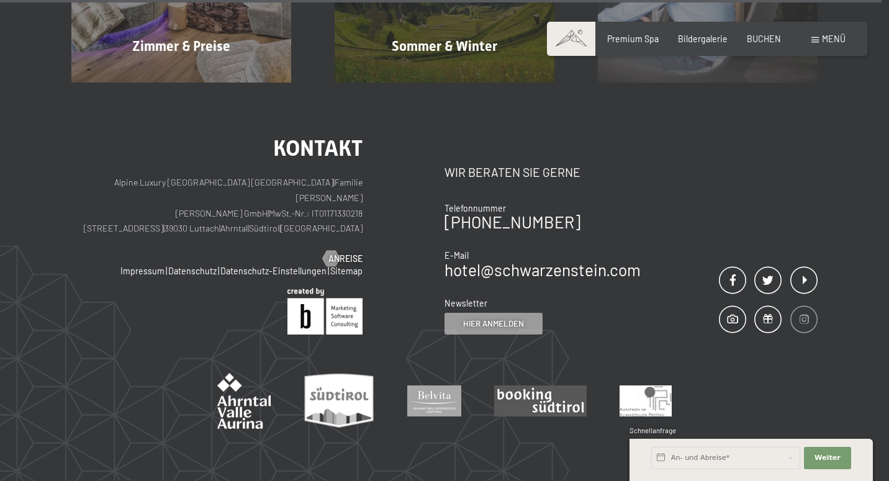
click at [799, 306] on span at bounding box center [803, 319] width 27 height 27
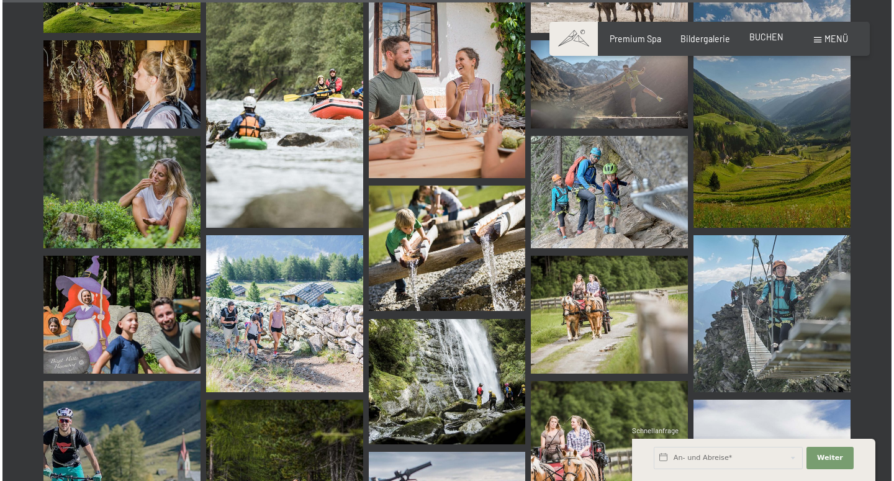
scroll to position [11114, 0]
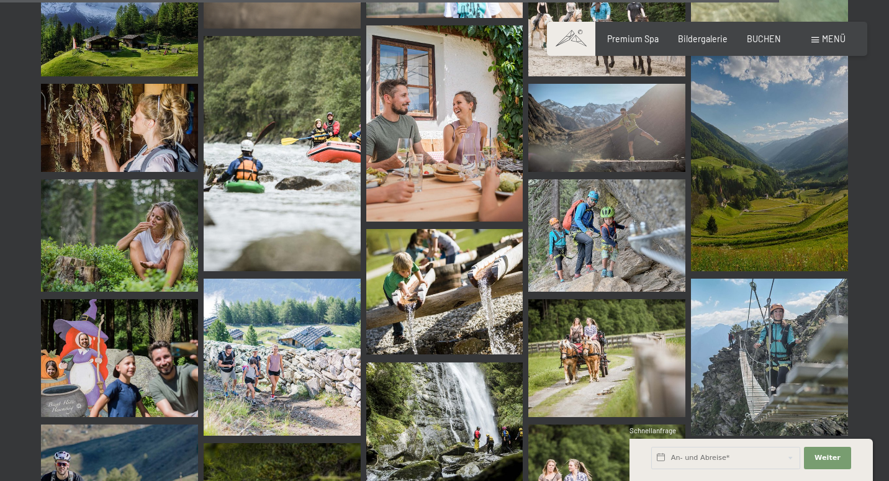
click at [817, 38] on span at bounding box center [814, 40] width 7 height 6
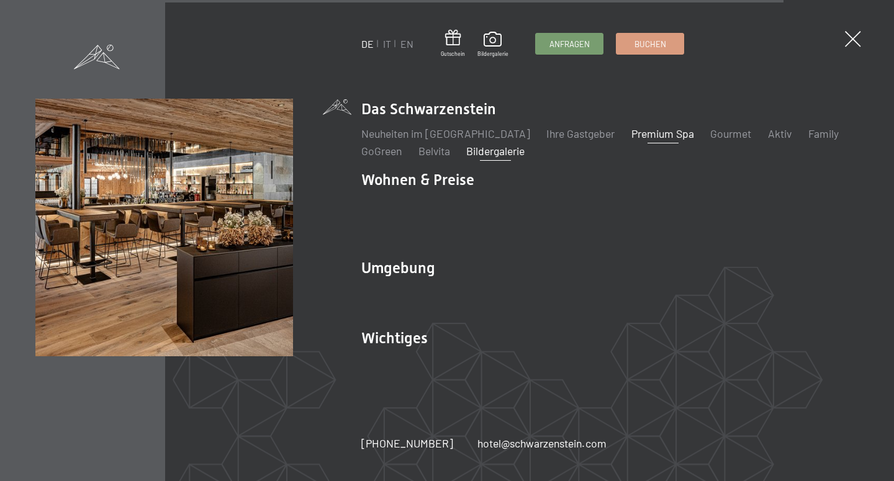
click at [645, 138] on link "Premium Spa" at bounding box center [662, 134] width 63 height 14
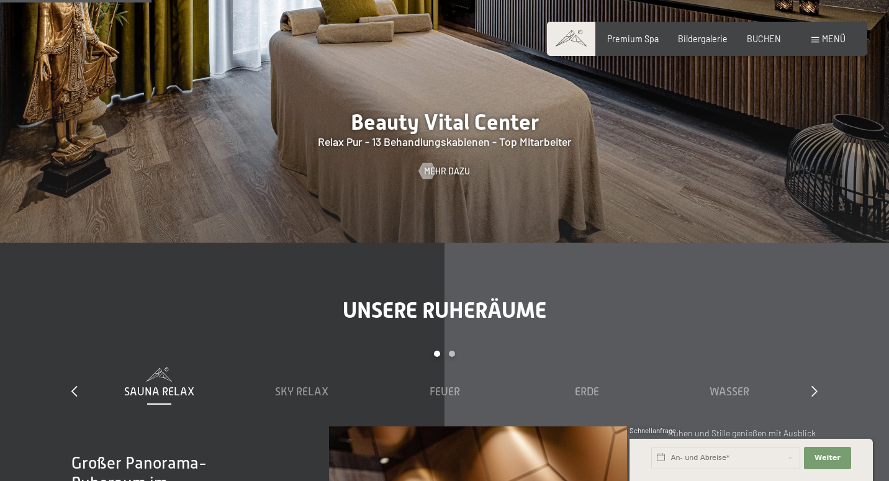
scroll to position [1243, 0]
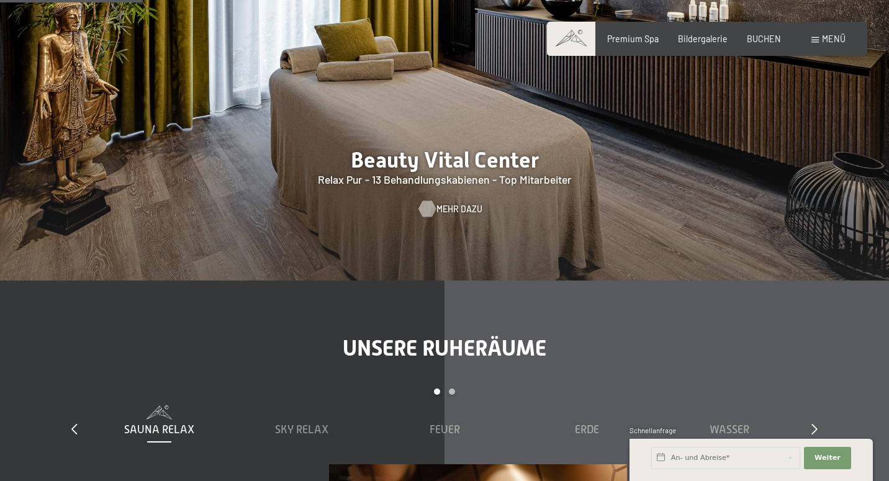
click at [456, 203] on span "Mehr dazu" at bounding box center [459, 209] width 46 height 12
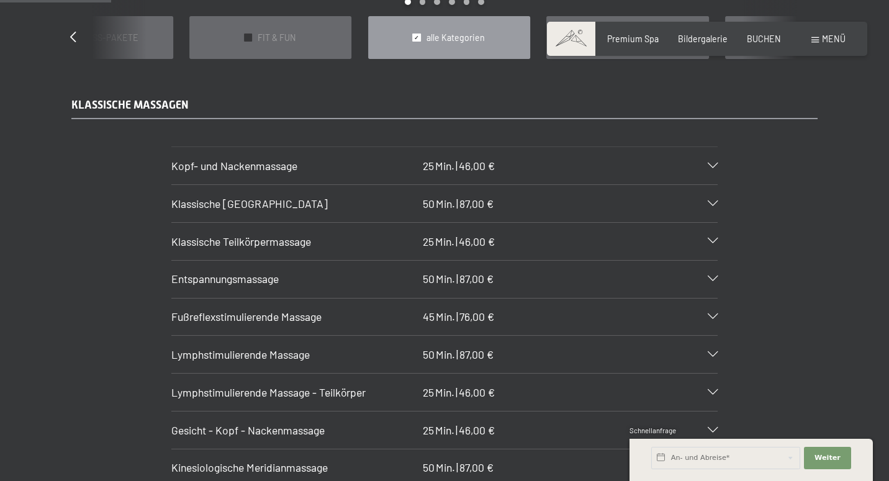
scroll to position [1077, 0]
click at [710, 147] on div "[PERSON_NAME]- und Nackenmassage 25 Min. | 46,00 €" at bounding box center [444, 165] width 546 height 37
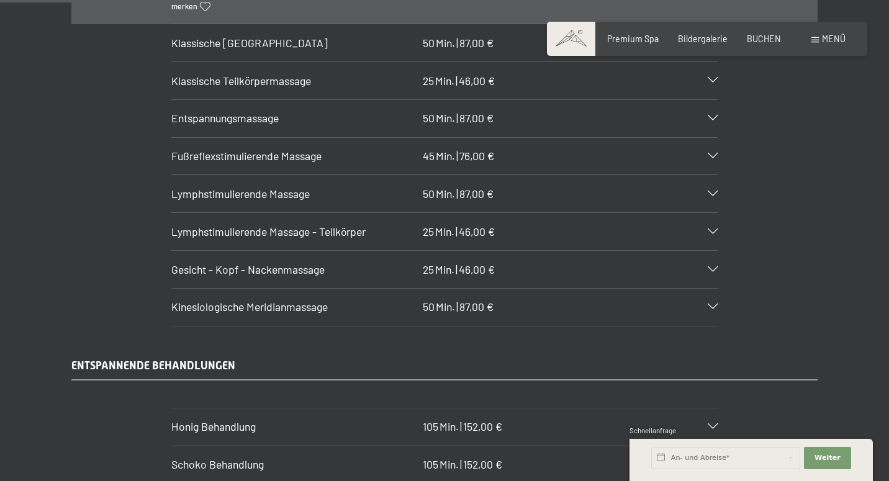
scroll to position [1356, 0]
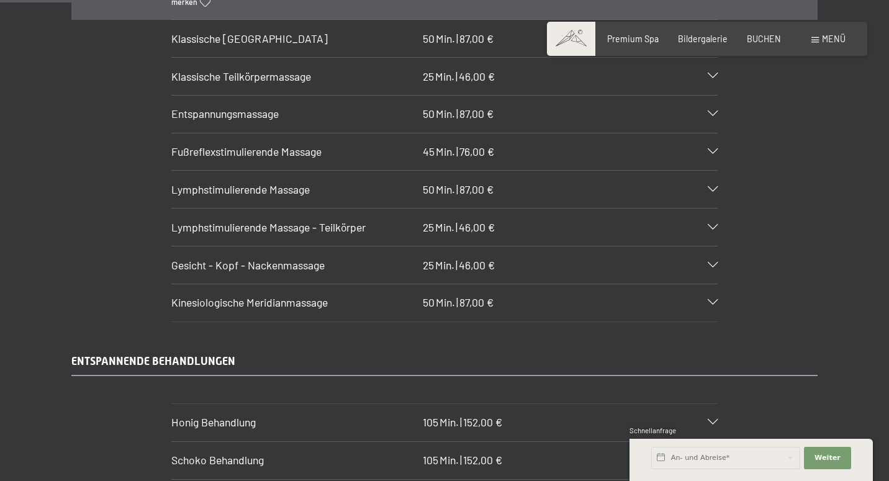
click at [711, 246] on div "Gesicht - Kopf - Nackenmassage 25 Min. | 46,00 €" at bounding box center [444, 264] width 546 height 37
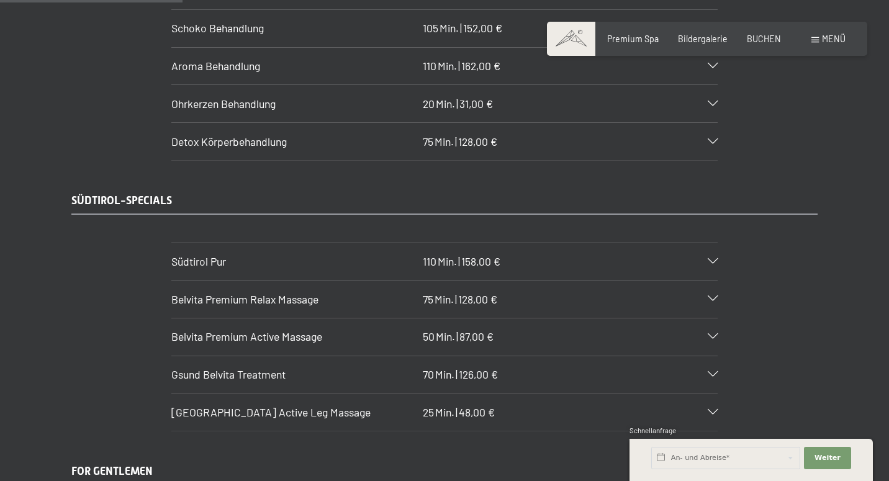
scroll to position [1800, 0]
click at [709, 100] on icon at bounding box center [713, 103] width 10 height 6
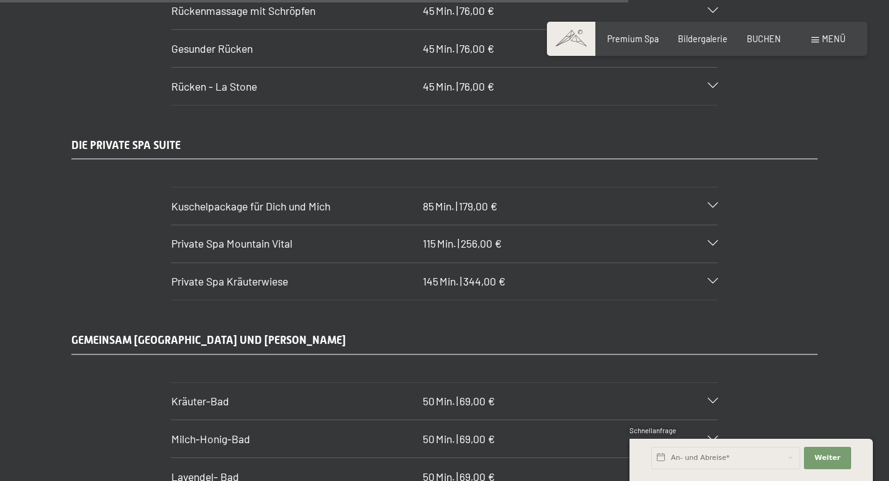
scroll to position [6204, 0]
click at [697, 202] on div at bounding box center [706, 205] width 24 height 6
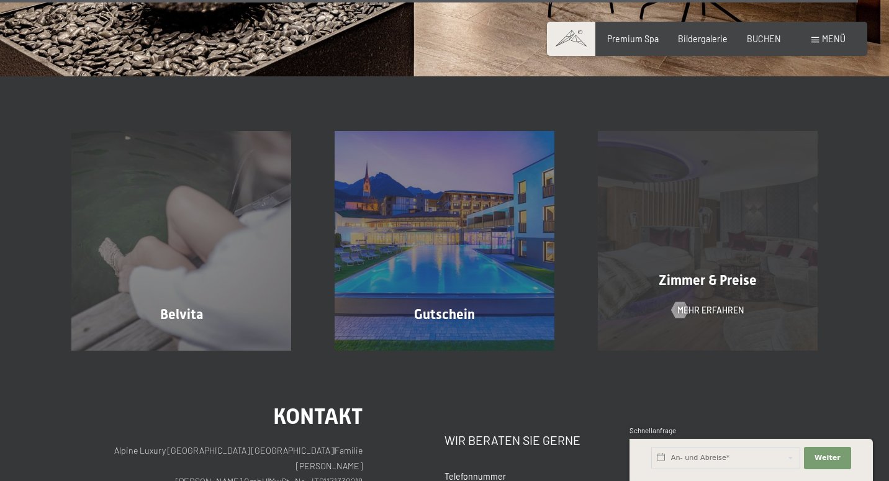
scroll to position [8543, 0]
